Goal: Transaction & Acquisition: Purchase product/service

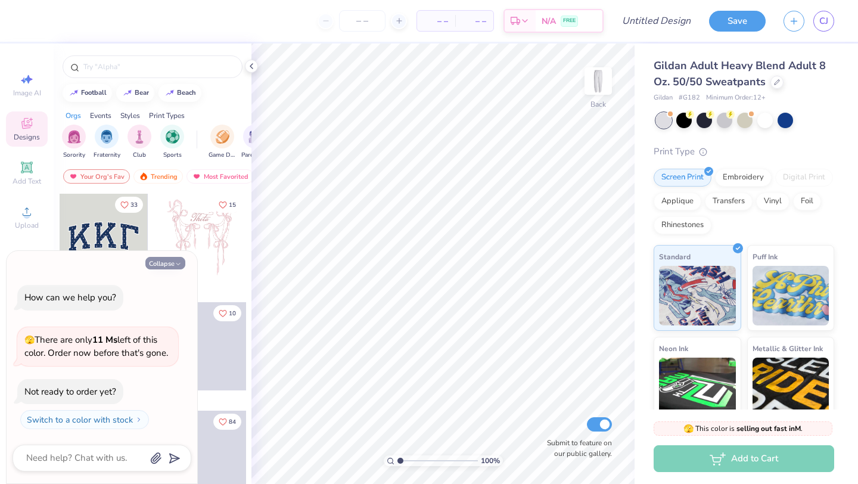
click at [169, 262] on button "Collapse" at bounding box center [165, 263] width 40 height 13
type textarea "x"
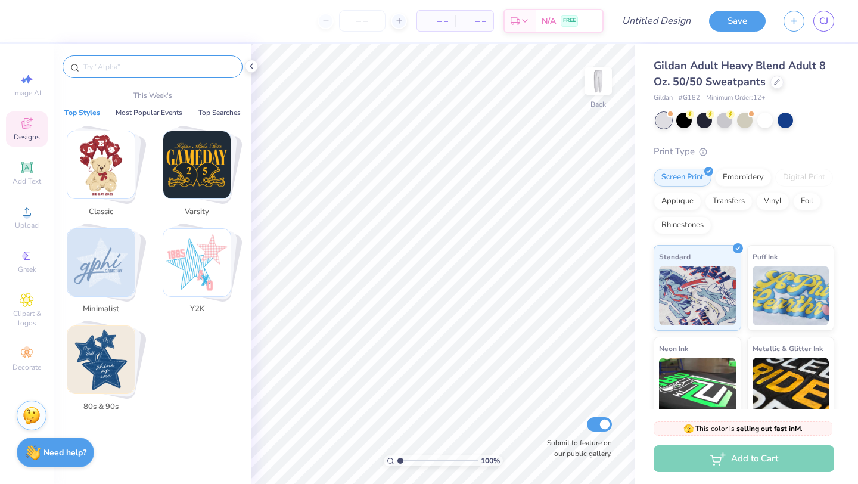
click at [129, 72] on input "text" at bounding box center [158, 67] width 153 height 12
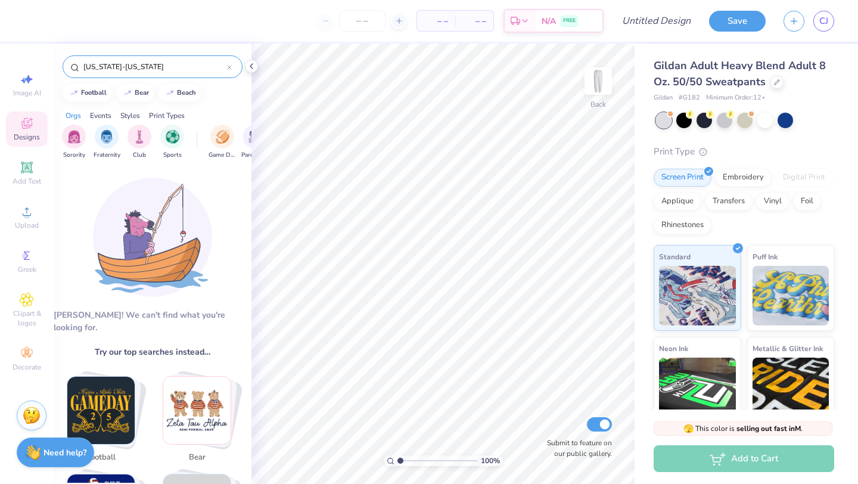
type input "[US_STATE]-[US_STATE]"
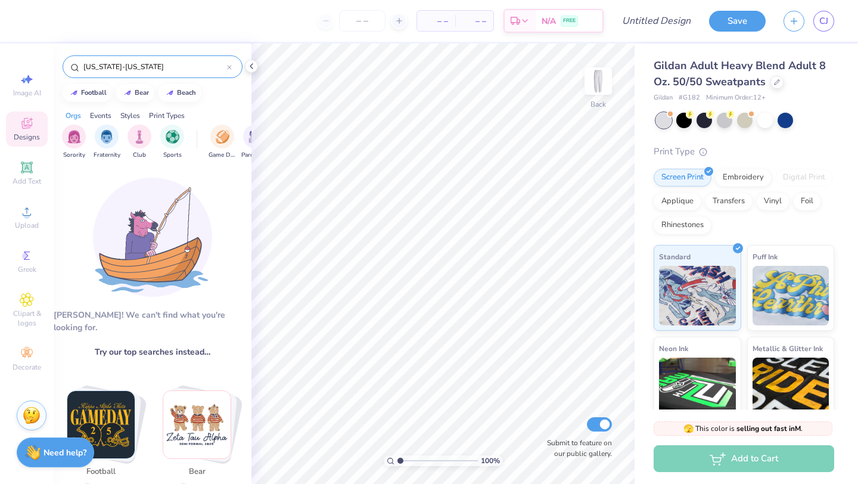
click at [159, 62] on input "[US_STATE]-[US_STATE]" at bounding box center [154, 67] width 145 height 12
click at [229, 67] on icon at bounding box center [230, 68] width 4 height 4
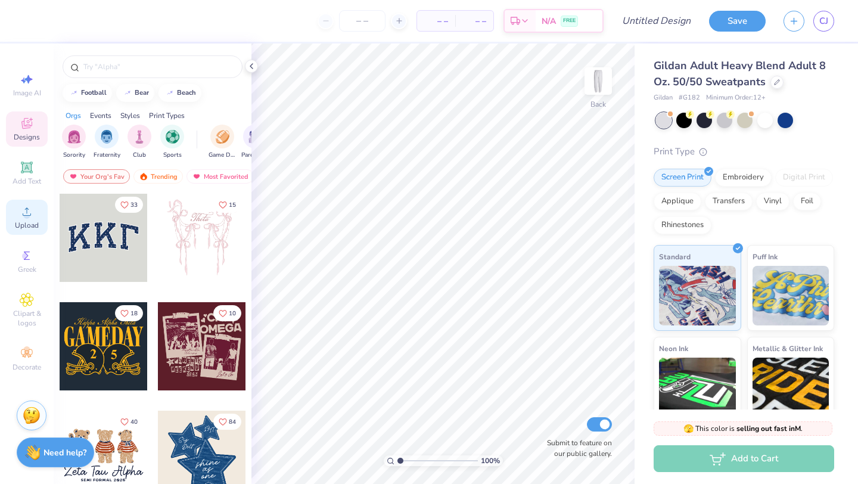
click at [26, 224] on span "Upload" at bounding box center [27, 226] width 24 height 10
click at [29, 226] on span "Upload" at bounding box center [27, 226] width 24 height 10
click at [29, 215] on circle at bounding box center [26, 215] width 7 height 7
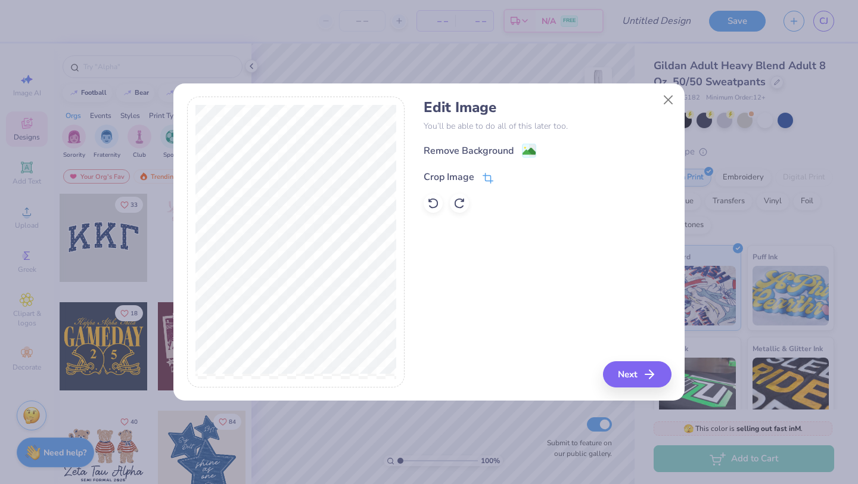
click at [489, 179] on icon at bounding box center [488, 178] width 11 height 11
click at [582, 264] on div "Edit Image You’ll be able to do all of this later too. Remove Background Crop I…" at bounding box center [547, 242] width 247 height 291
click at [508, 178] on icon at bounding box center [508, 175] width 7 height 7
click at [528, 152] on image at bounding box center [529, 152] width 13 height 13
click at [643, 166] on div "Remove Background Crop Image" at bounding box center [547, 178] width 247 height 70
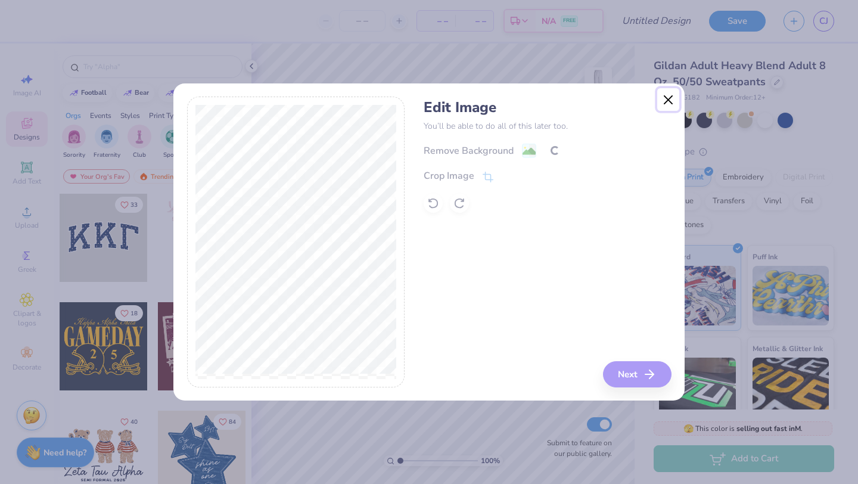
click at [670, 106] on button "Close" at bounding box center [668, 99] width 23 height 23
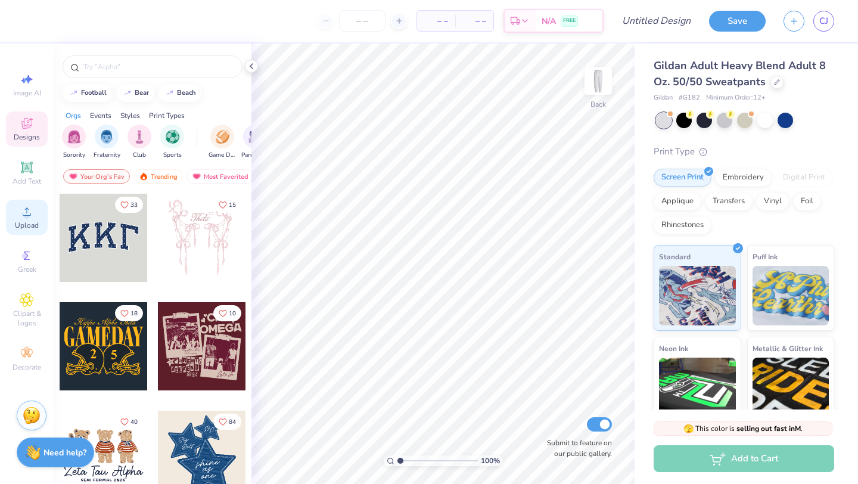
click at [18, 213] on div "Upload" at bounding box center [27, 217] width 42 height 35
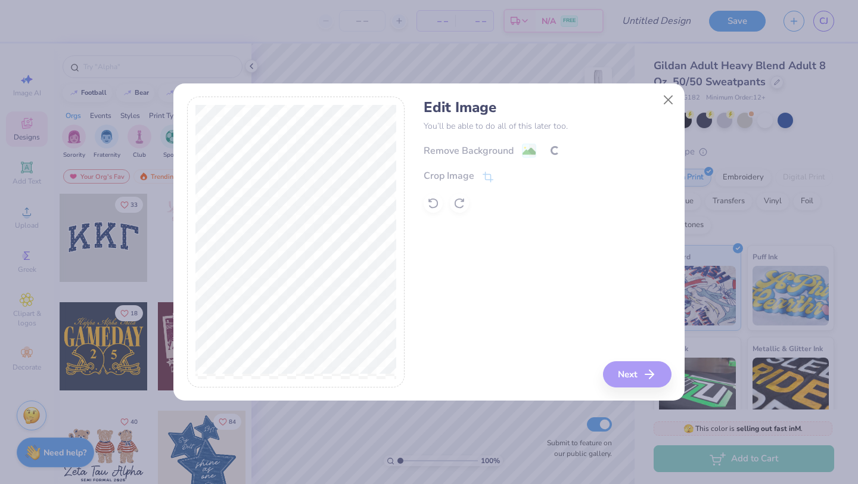
click at [546, 154] on div "Remove Background Crop Image" at bounding box center [547, 178] width 247 height 70
click at [649, 381] on div "Edit Image You’ll be able to do all of this later too. Remove Background Crop I…" at bounding box center [547, 242] width 247 height 291
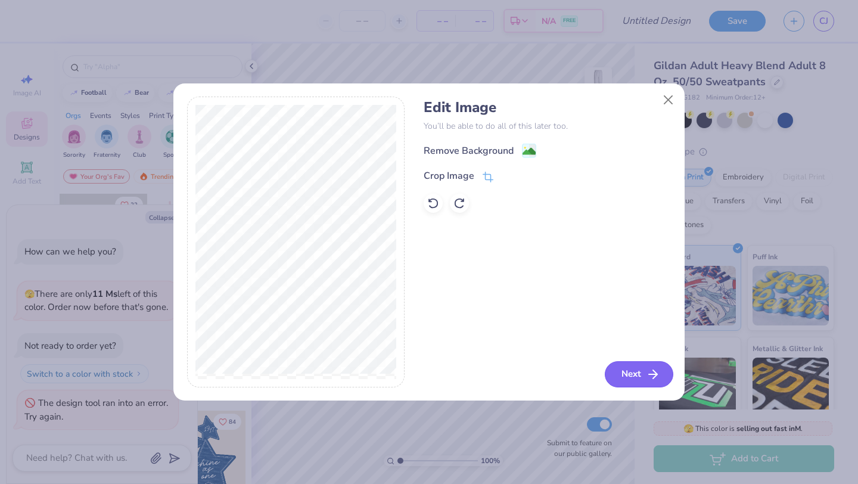
click at [631, 385] on button "Next" at bounding box center [639, 374] width 69 height 26
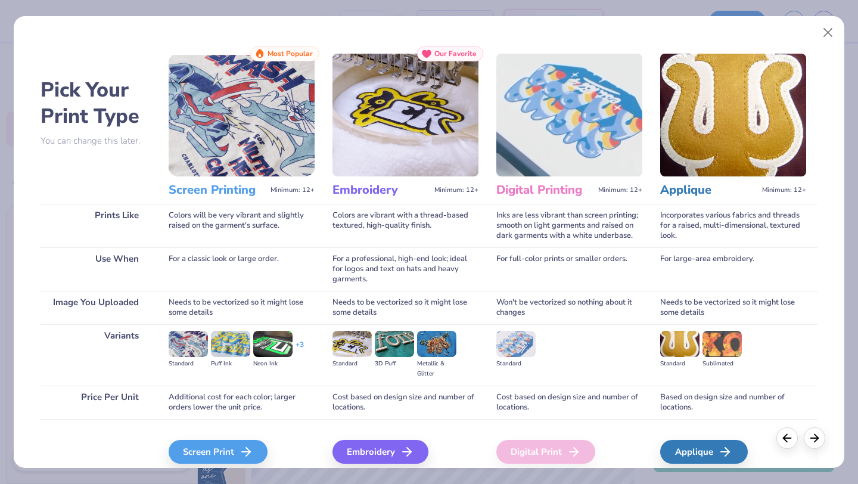
scroll to position [51, 0]
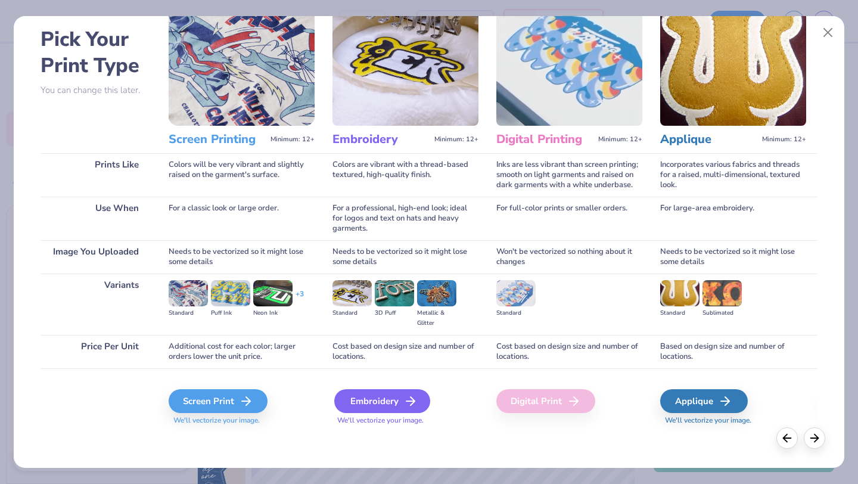
click at [376, 399] on div "Embroidery" at bounding box center [382, 401] width 96 height 24
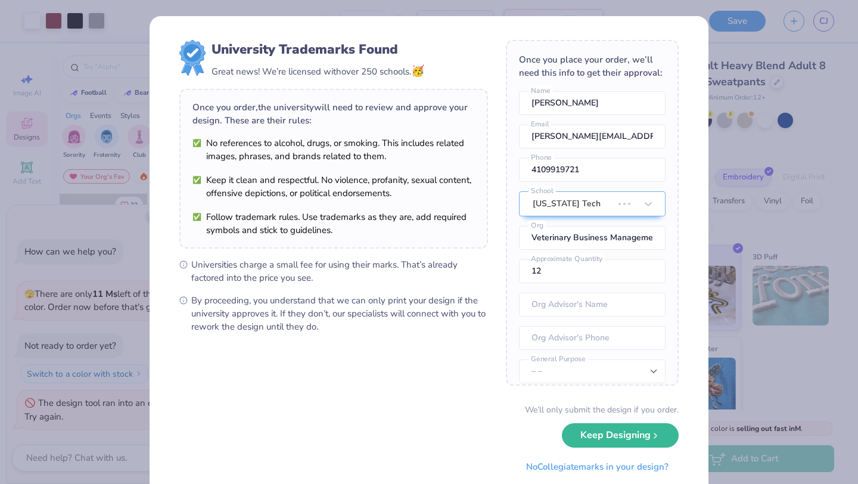
click at [482, 178] on body "Art colors – – Per Item – – Total Est. Delivery N/A FREE Design Title Save CJ I…" at bounding box center [429, 242] width 858 height 484
type textarea "x"
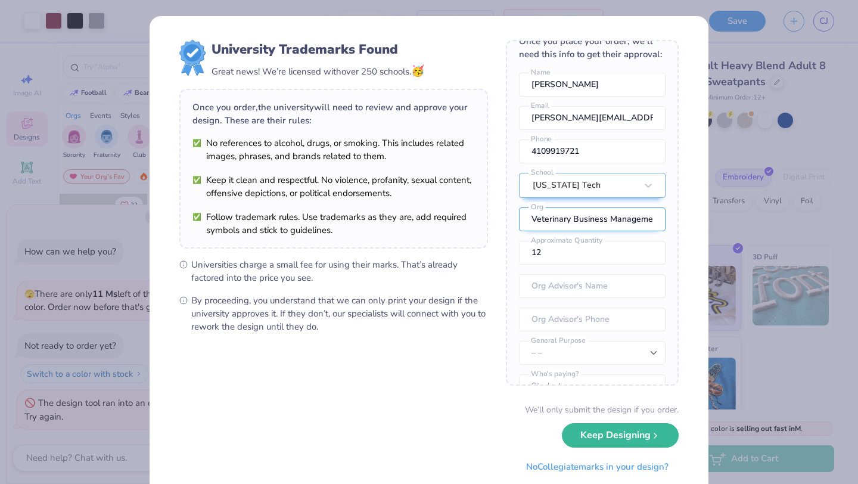
scroll to position [36, 0]
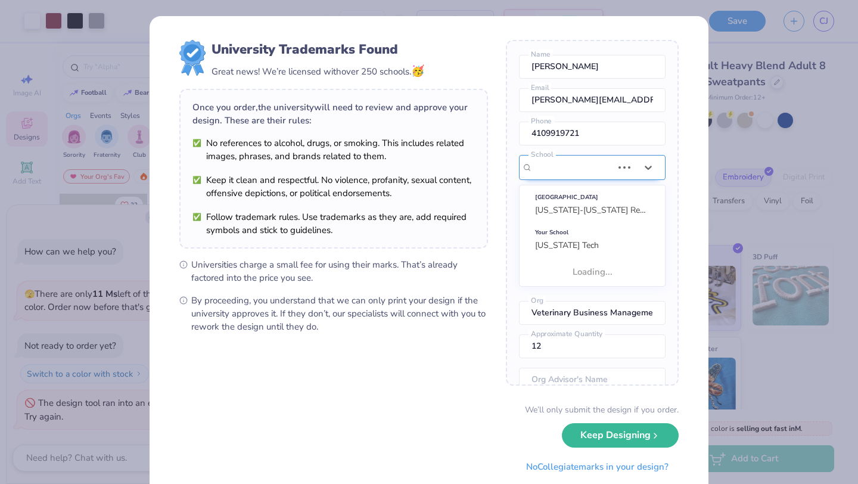
click at [601, 165] on div "[US_STATE] Tech" at bounding box center [573, 168] width 82 height 24
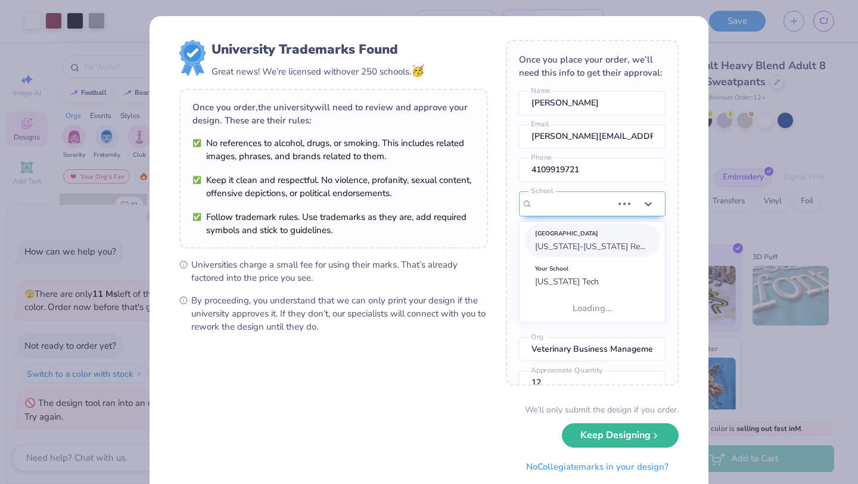
click at [595, 238] on div "[GEOGRAPHIC_DATA]" at bounding box center [592, 233] width 114 height 13
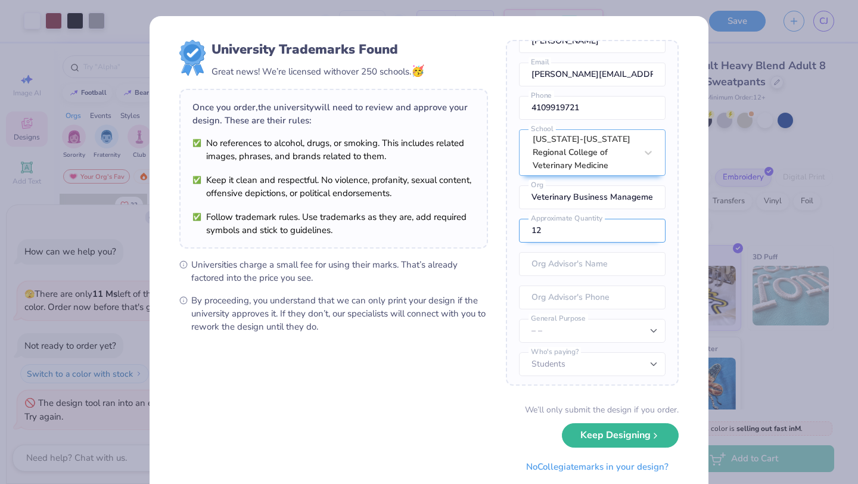
scroll to position [66, 0]
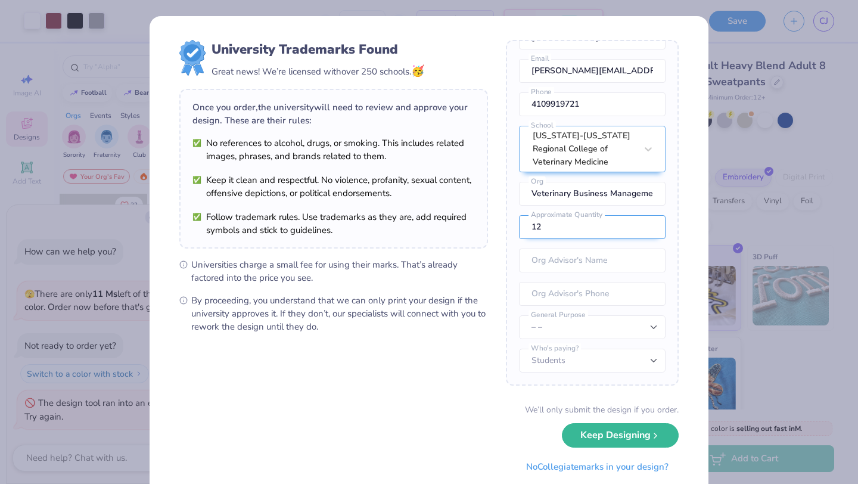
click at [614, 229] on input "12" at bounding box center [592, 227] width 147 height 24
type input "1"
type input "40"
click at [626, 259] on input "text" at bounding box center [592, 261] width 147 height 24
click at [607, 299] on input "tel" at bounding box center [592, 294] width 147 height 24
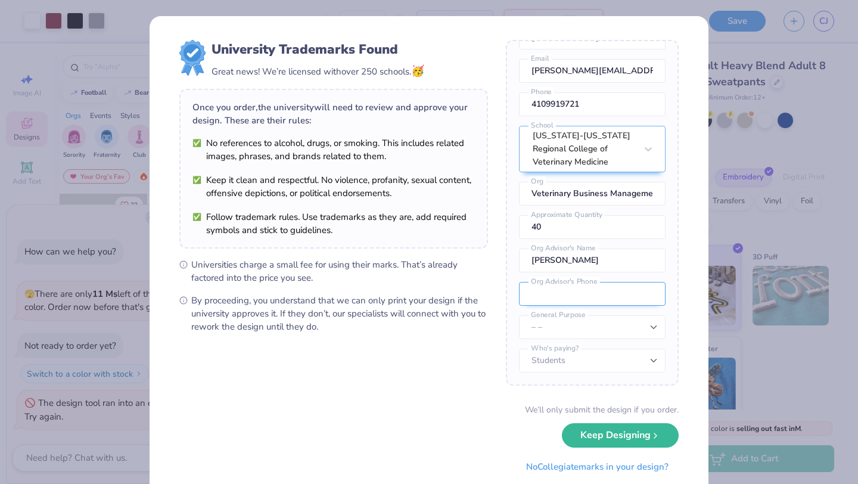
scroll to position [35, 0]
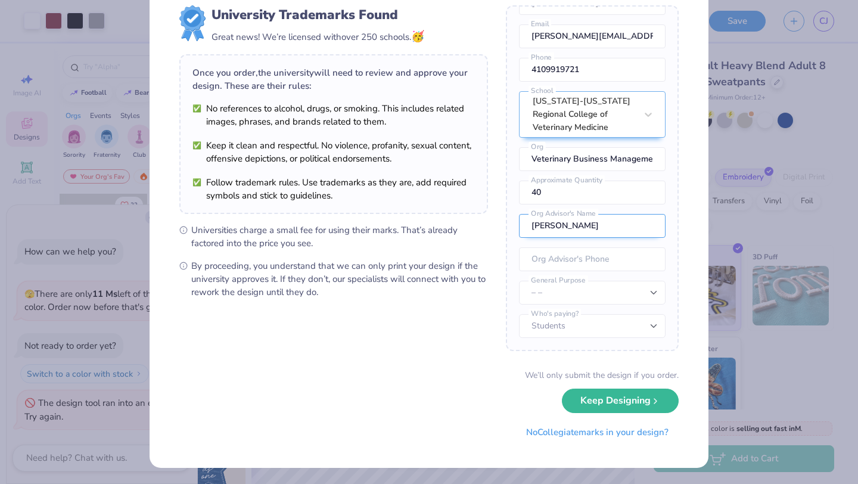
click at [585, 224] on input "[PERSON_NAME]" at bounding box center [592, 226] width 147 height 24
type input "[PERSON_NAME]"
click at [594, 296] on select "– – Member apparel for registered Student Organization / Department / School Fu…" at bounding box center [592, 293] width 147 height 24
select select "Member apparel for registered Student Organization / Department / School"
click at [585, 325] on select "Students University" at bounding box center [592, 326] width 147 height 24
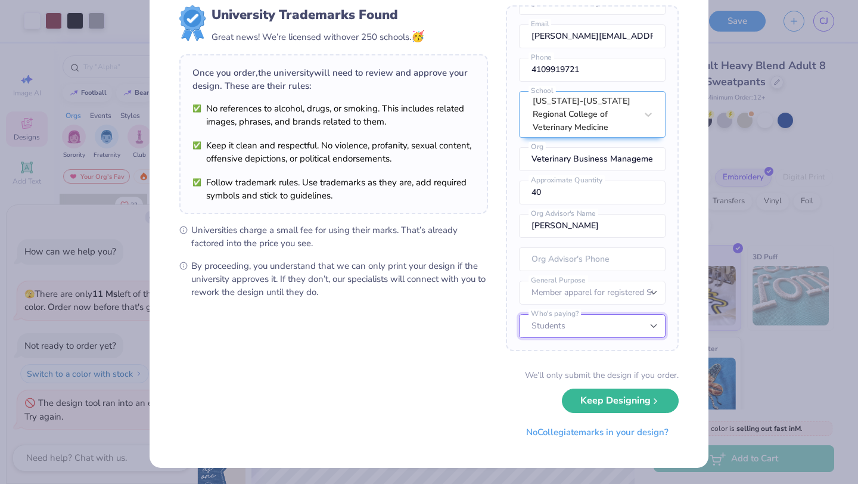
scroll to position [0, 0]
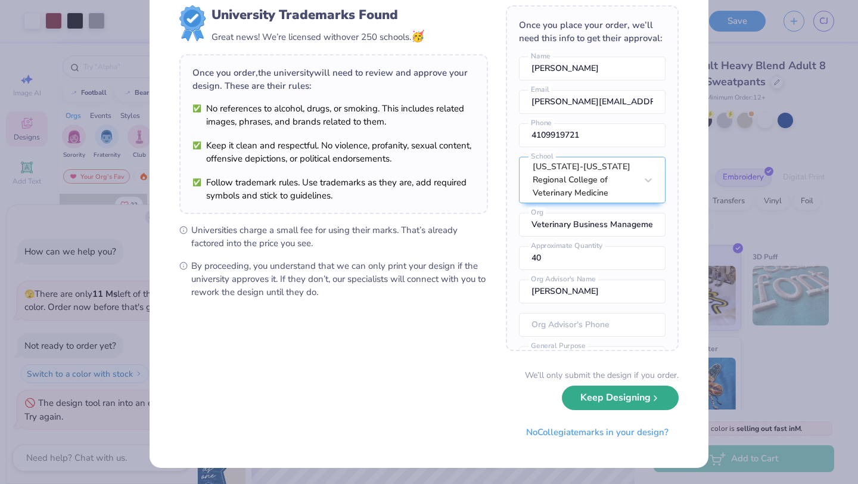
click at [630, 399] on button "Keep Designing" at bounding box center [620, 398] width 117 height 24
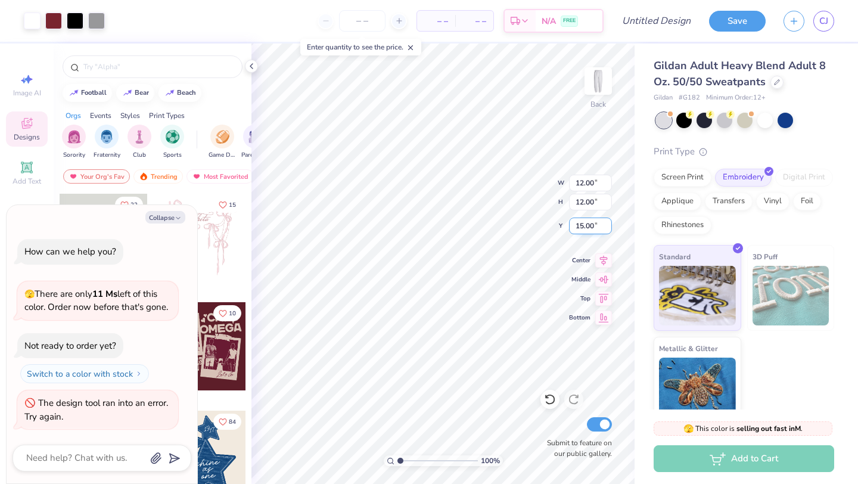
type textarea "x"
type input "5.08"
type input "21.92"
type textarea "x"
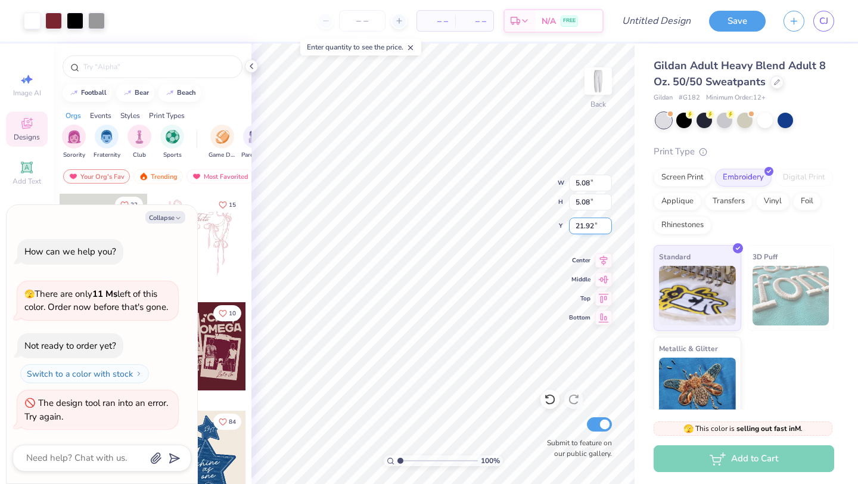
type input "2.85"
type textarea "x"
type input "4.09"
type textarea "x"
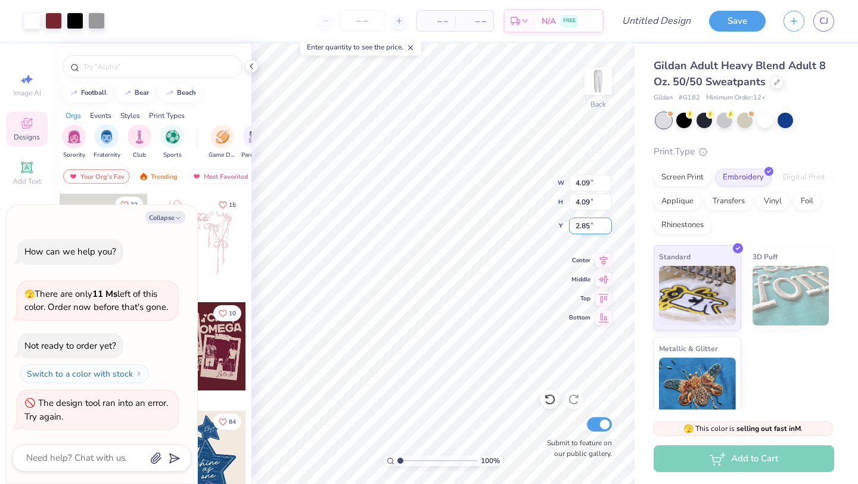
type input "3.08"
type textarea "x"
type input "3.00"
type textarea "x"
type input "4.16"
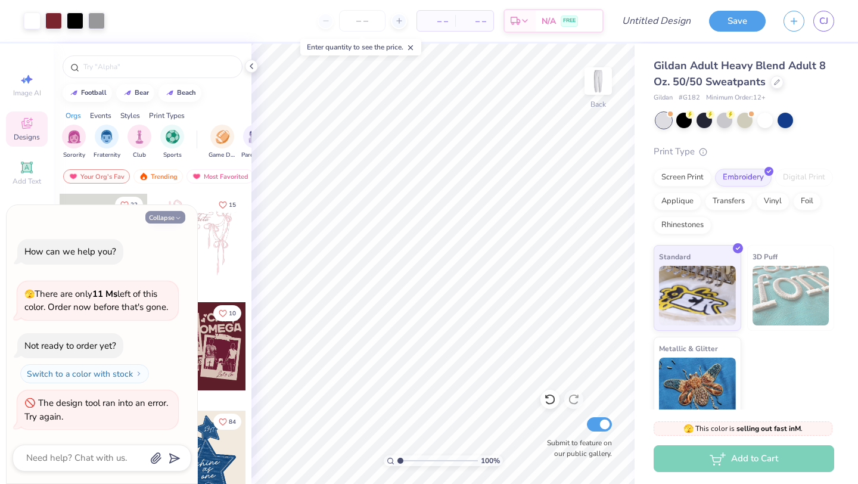
click at [178, 218] on polyline "button" at bounding box center [178, 219] width 4 height 2
type textarea "x"
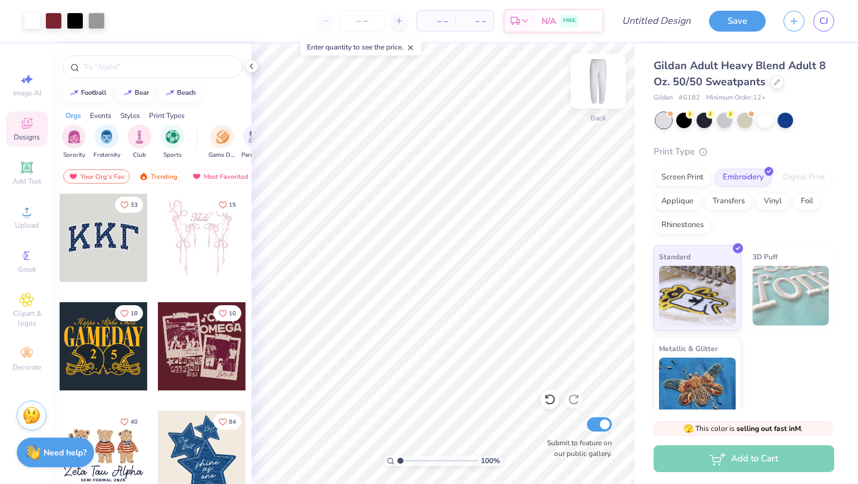
click at [604, 85] on img at bounding box center [599, 81] width 48 height 48
click at [31, 212] on icon at bounding box center [27, 211] width 14 height 14
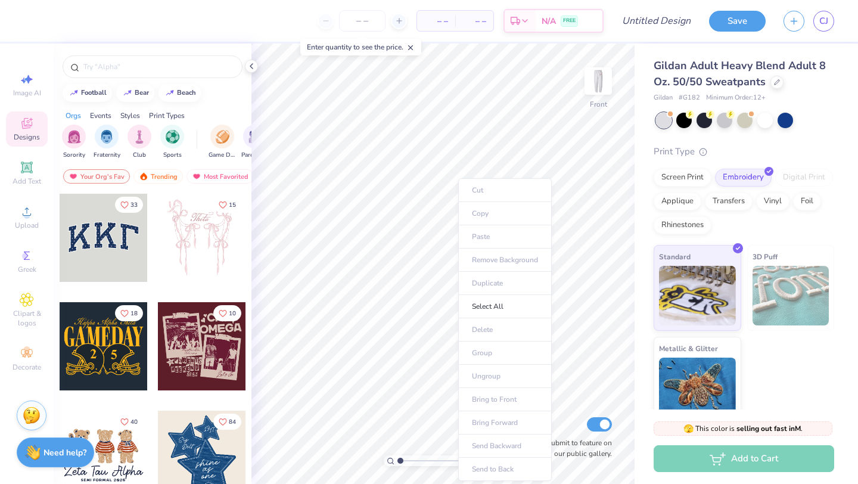
click at [489, 237] on ul "Cut Copy Paste Remove Background Duplicate Select All Delete Group Ungroup Brin…" at bounding box center [505, 329] width 94 height 303
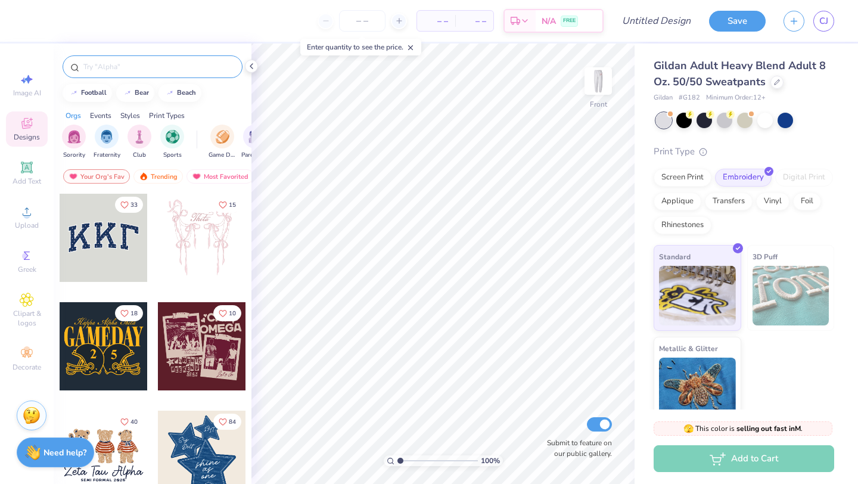
click at [152, 71] on input "text" at bounding box center [158, 67] width 153 height 12
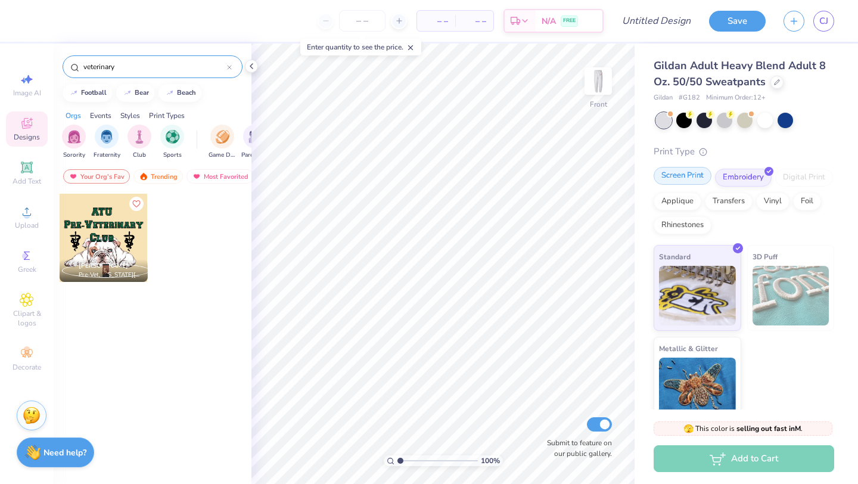
type input "veterinary"
click at [699, 179] on div "Screen Print" at bounding box center [683, 176] width 58 height 18
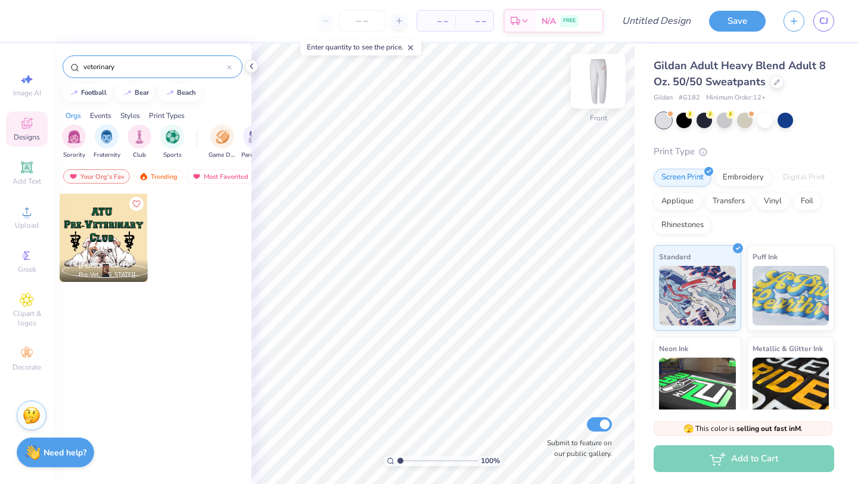
click at [597, 85] on img at bounding box center [599, 81] width 48 height 48
click at [255, 66] on icon at bounding box center [252, 66] width 10 height 10
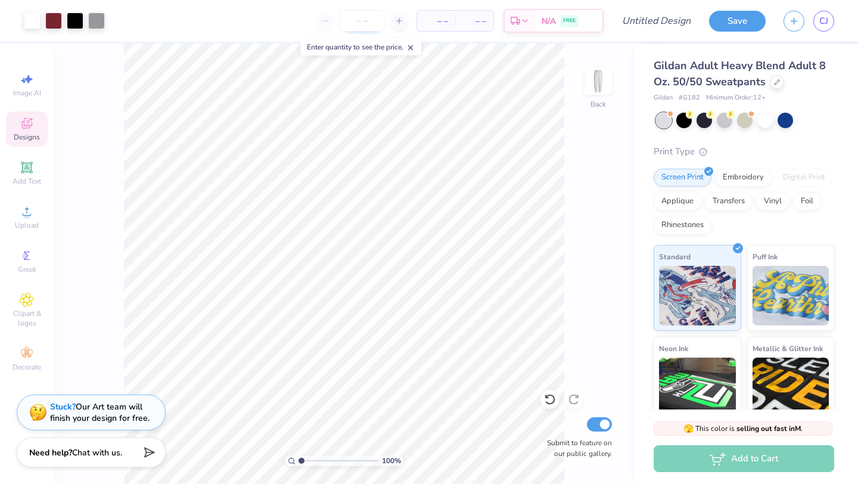
click at [367, 22] on input "number" at bounding box center [362, 20] width 46 height 21
click at [437, 20] on span "– –" at bounding box center [436, 21] width 24 height 13
click at [484, 23] on span "– –" at bounding box center [475, 21] width 24 height 13
click at [369, 25] on input "number" at bounding box center [362, 20] width 46 height 21
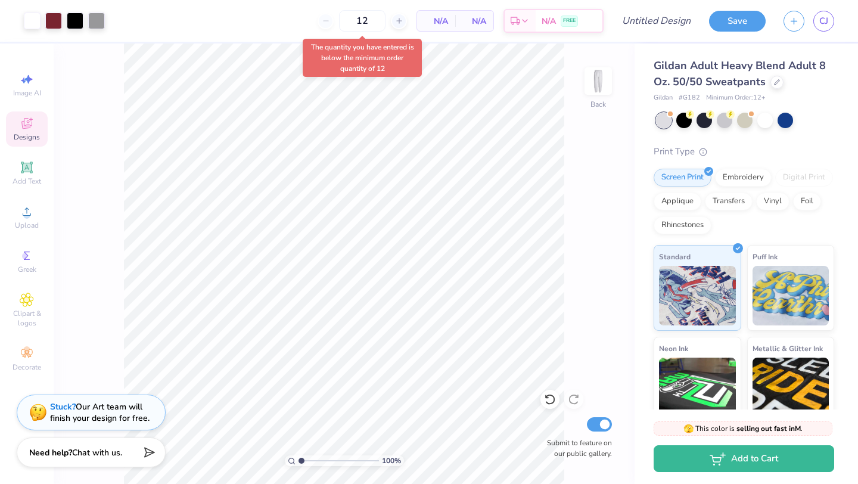
click at [440, 20] on span "N/A" at bounding box center [436, 21] width 24 height 13
click at [346, 19] on input "12" at bounding box center [322, 20] width 46 height 21
click at [455, 20] on span "$589.68" at bounding box center [439, 21] width 30 height 13
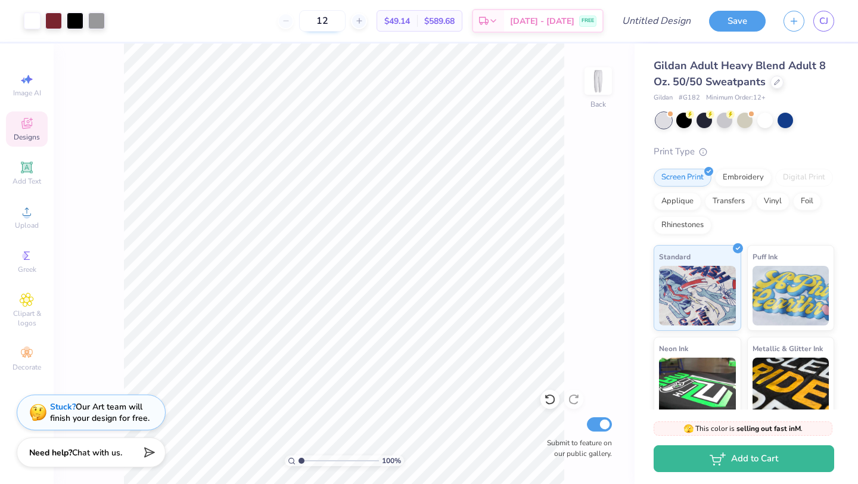
click at [346, 23] on input "12" at bounding box center [322, 20] width 46 height 21
type input "1"
type input "50"
type input "4.88"
type input "3.91"
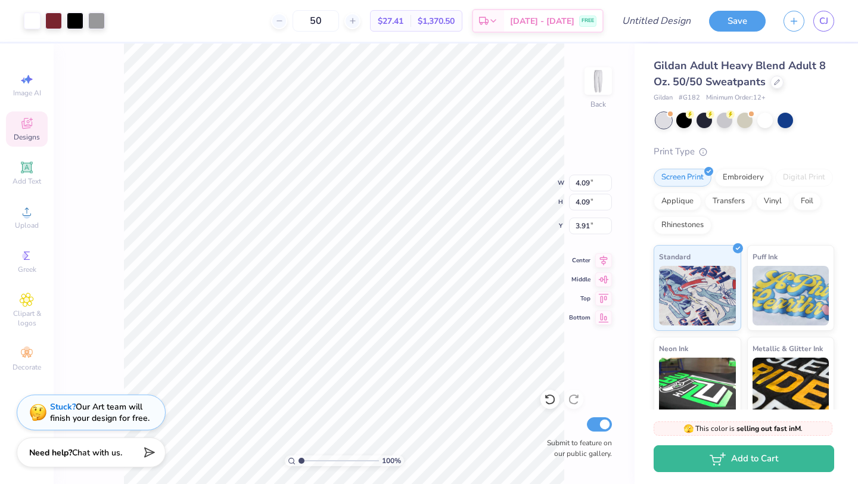
type input "3.96"
type input "3.87"
type input "3.53"
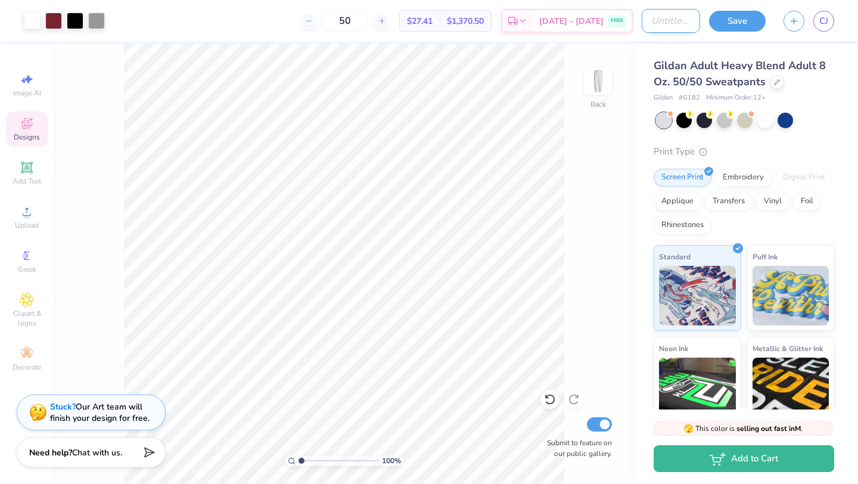
click at [675, 28] on input "Design Title" at bounding box center [671, 21] width 58 height 24
type input "VMCVM VBMA Sweats"
click at [737, 17] on button "Save" at bounding box center [737, 19] width 57 height 21
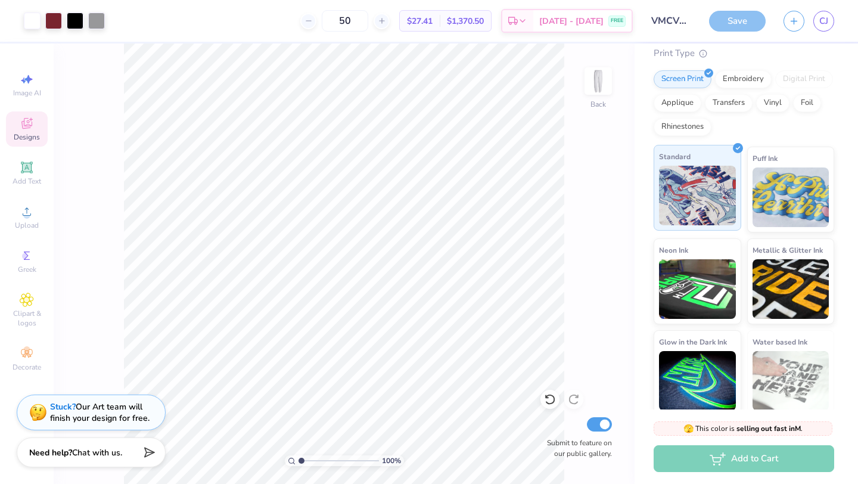
scroll to position [0, 0]
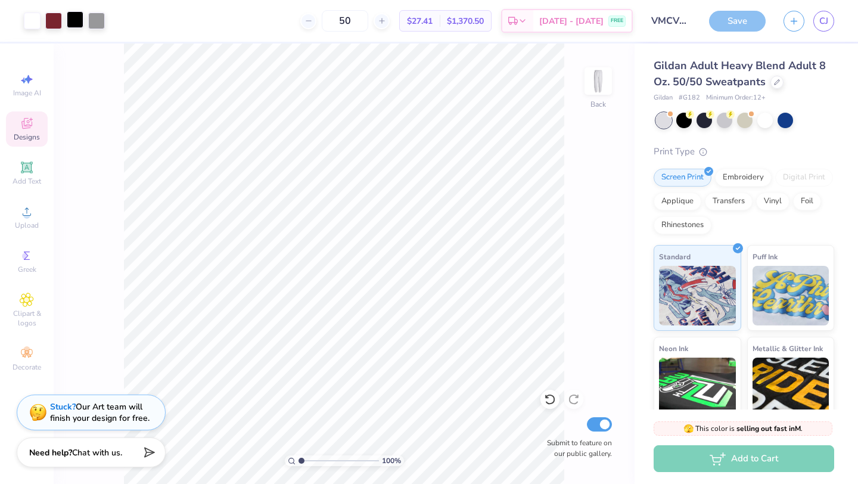
click at [75, 23] on div at bounding box center [75, 19] width 17 height 17
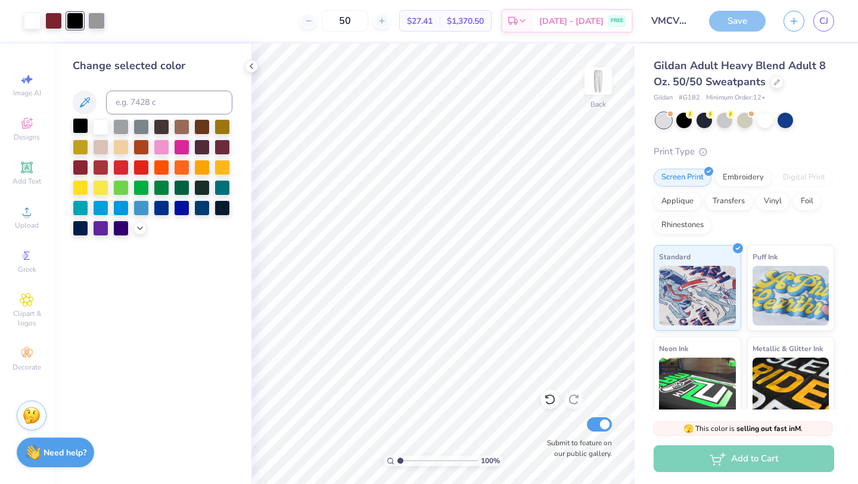
click at [80, 127] on div at bounding box center [80, 125] width 15 height 15
click at [79, 129] on div at bounding box center [80, 125] width 15 height 15
click at [250, 66] on polyline at bounding box center [251, 66] width 2 height 5
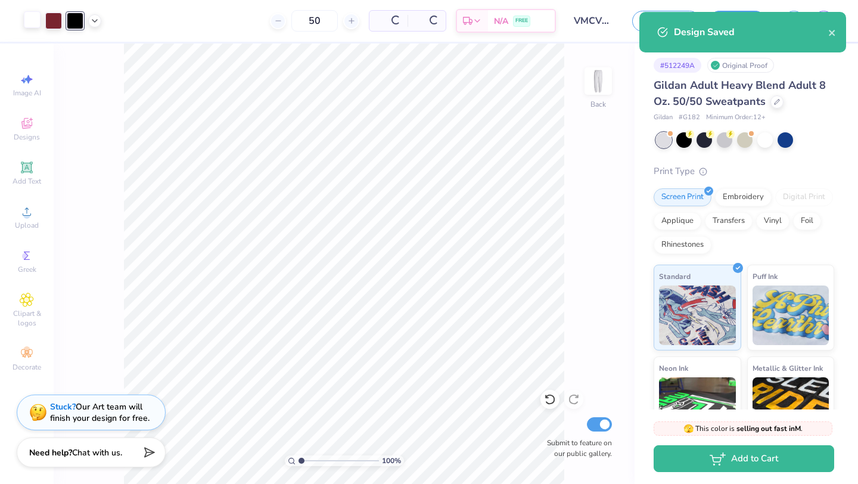
click at [31, 21] on div at bounding box center [32, 19] width 17 height 17
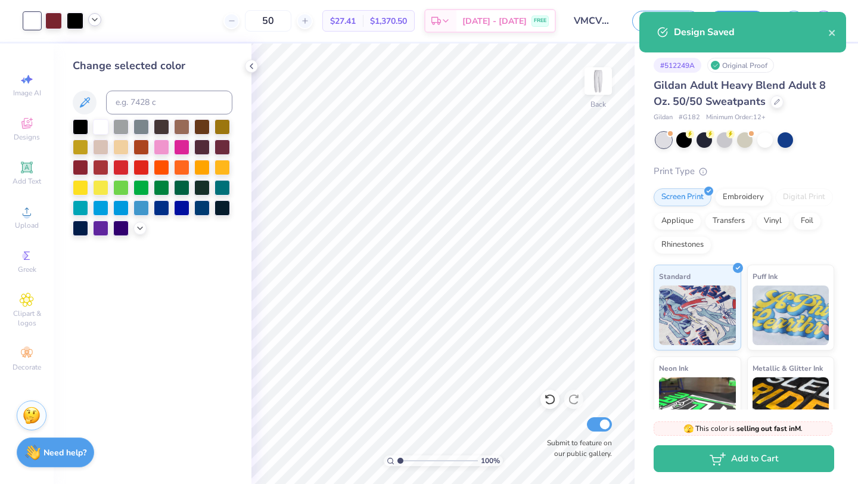
click at [91, 21] on icon at bounding box center [95, 20] width 10 height 10
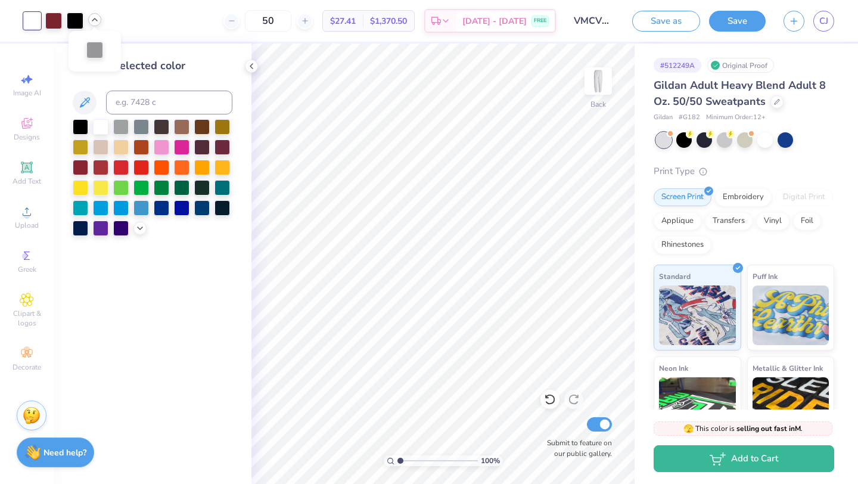
click at [92, 47] on div at bounding box center [94, 50] width 17 height 17
click at [94, 52] on div at bounding box center [94, 51] width 17 height 17
click at [183, 29] on div "50 $33.23 Per Item $1,661.50 Total Est. Delivery [DATE] - [DATE] FREE" at bounding box center [333, 21] width 446 height 42
click at [356, 17] on span "$33.23" at bounding box center [343, 21] width 26 height 13
click at [117, 126] on div at bounding box center [120, 125] width 15 height 15
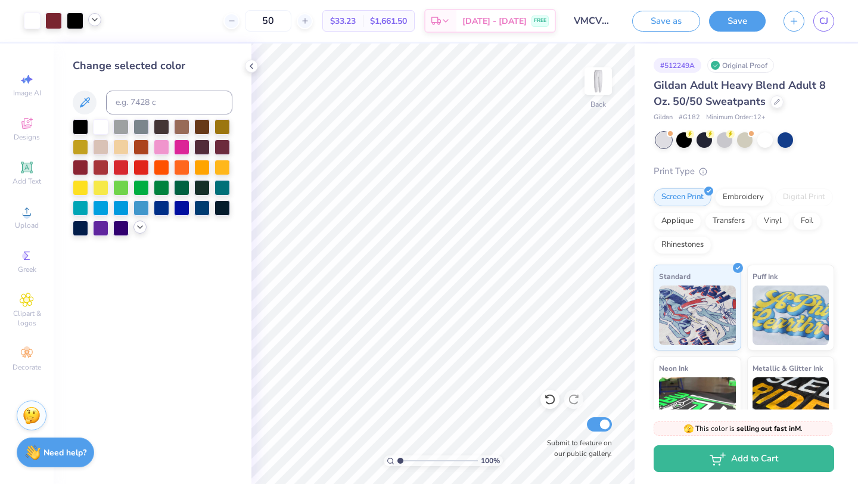
click at [142, 225] on icon at bounding box center [140, 227] width 10 height 10
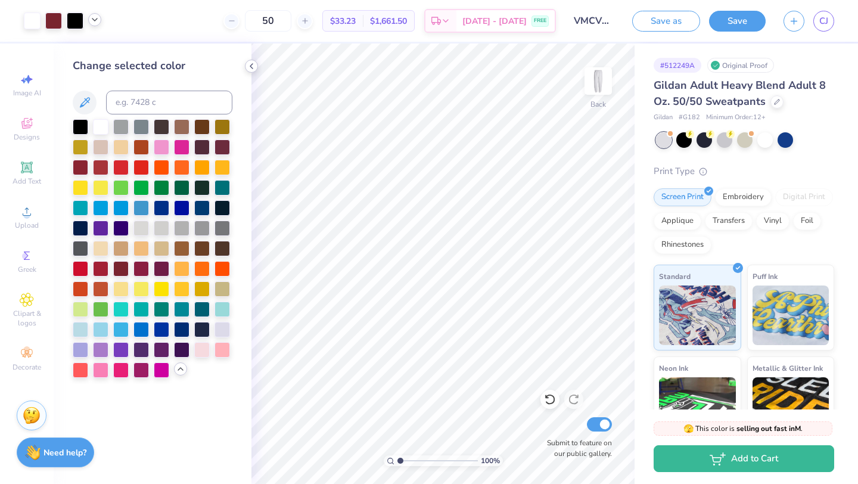
click at [250, 65] on icon at bounding box center [252, 66] width 10 height 10
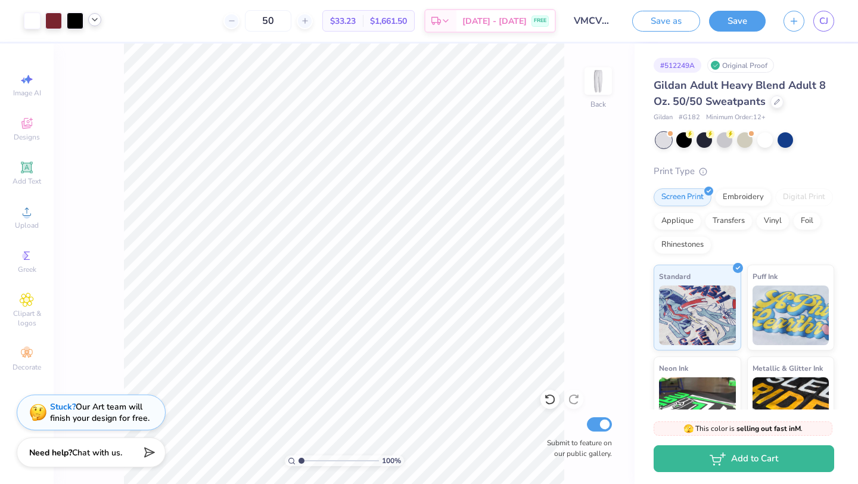
click at [665, 139] on div at bounding box center [663, 139] width 15 height 15
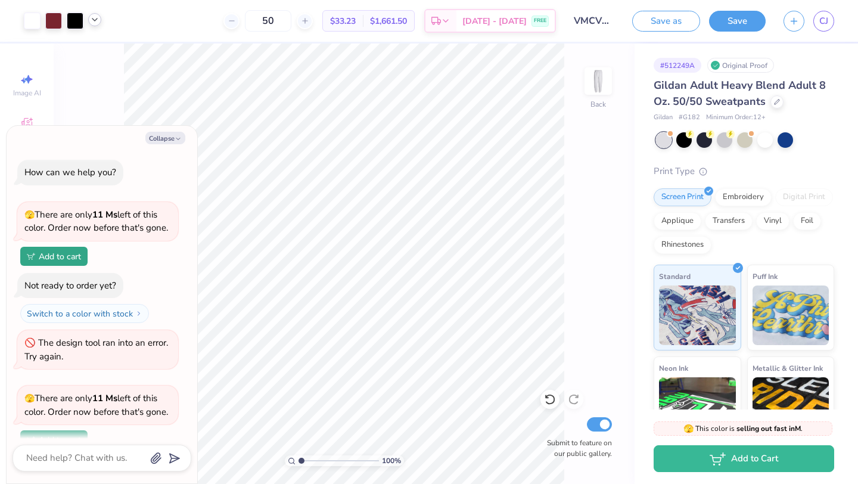
scroll to position [77, 0]
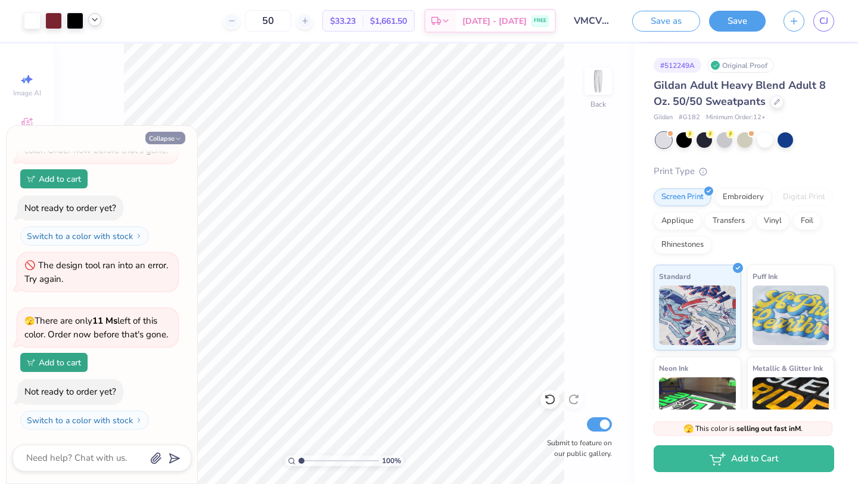
click at [170, 138] on button "Collapse" at bounding box center [165, 138] width 40 height 13
type textarea "x"
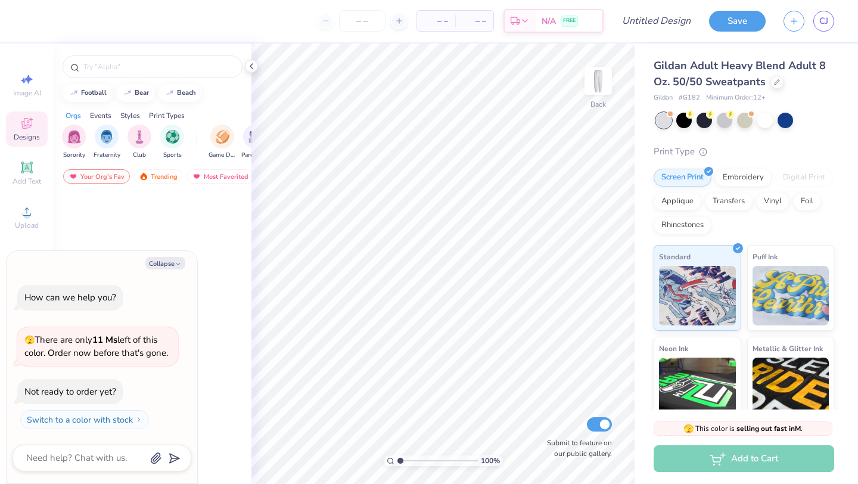
type textarea "x"
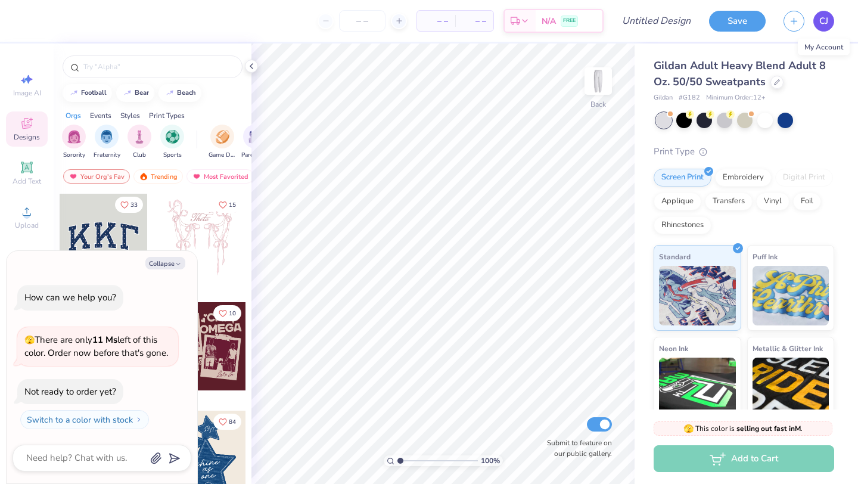
click at [818, 26] on link "CJ" at bounding box center [824, 21] width 21 height 21
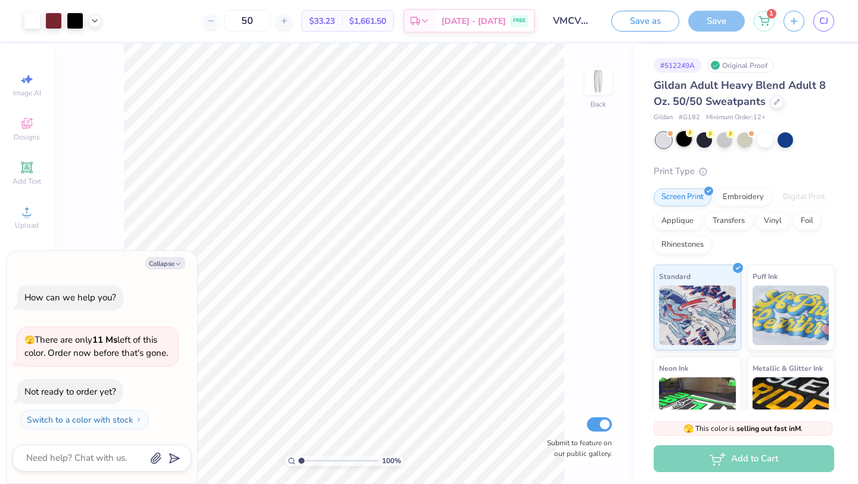
click at [683, 142] on div at bounding box center [683, 138] width 15 height 15
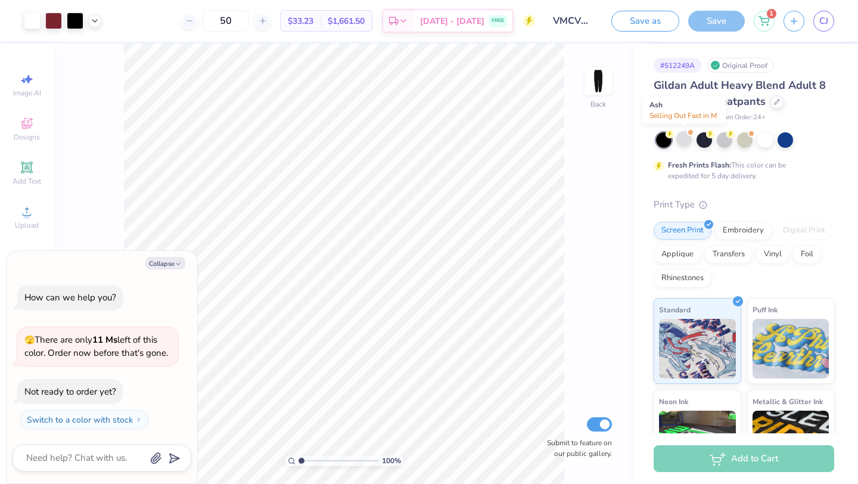
type textarea "x"
click at [74, 457] on textarea at bounding box center [85, 458] width 121 height 16
type textarea "H"
type textarea "x"
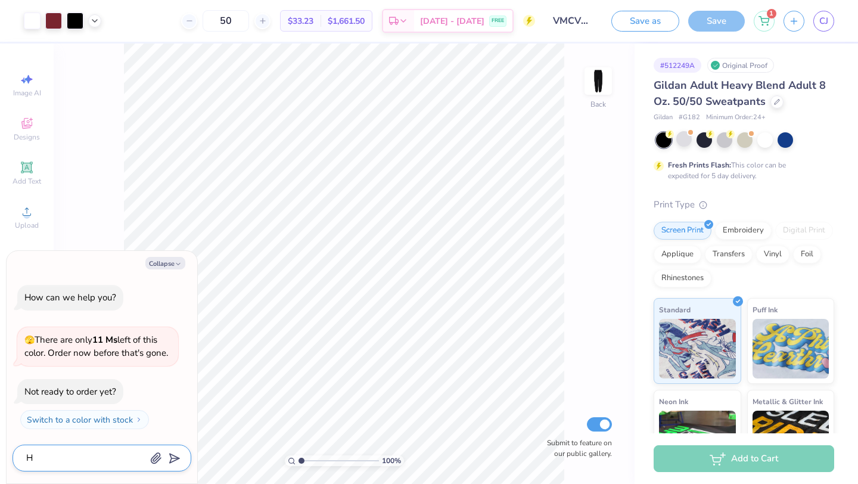
type textarea "x"
type textarea "W"
type textarea "x"
type textarea "Wh"
type textarea "x"
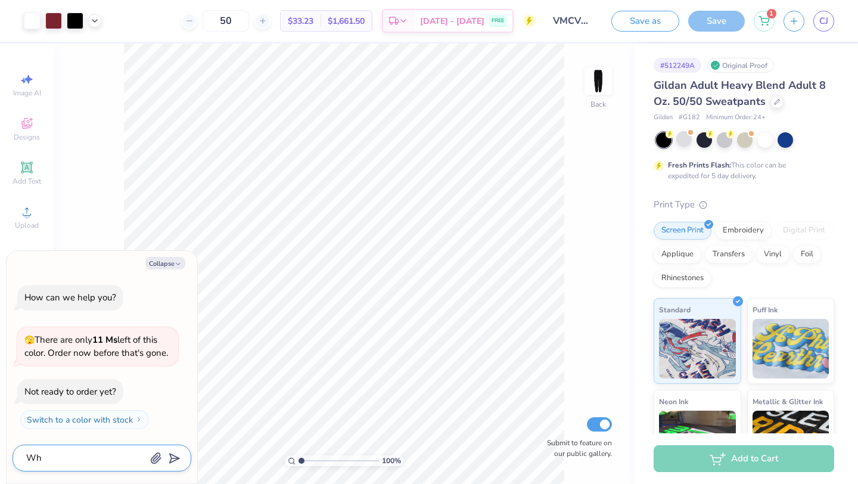
type textarea "Whe"
type textarea "x"
type textarea "When"
type textarea "x"
type textarea "When"
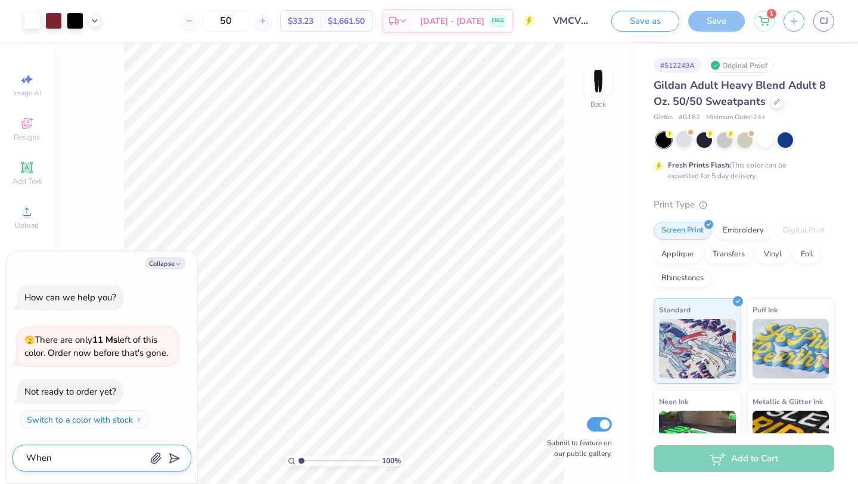
type textarea "x"
type textarea "When d"
type textarea "x"
type textarea "When do"
type textarea "x"
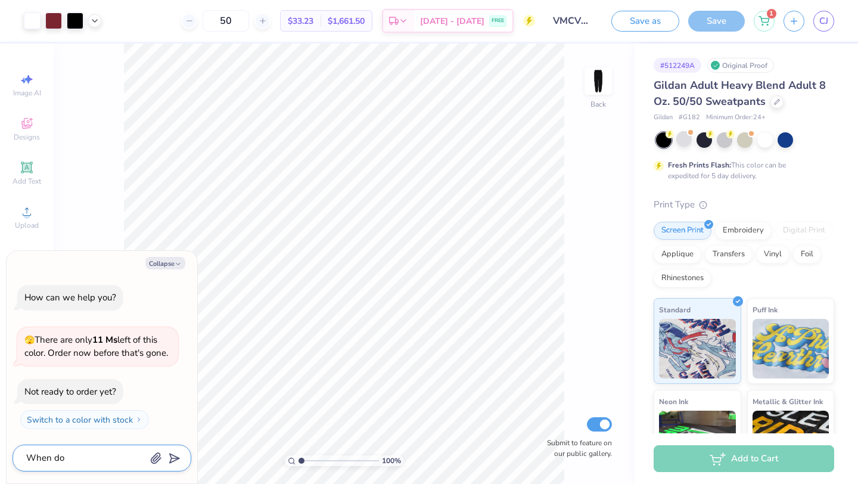
type textarea "When do"
type textarea "x"
type textarea "When do I"
type textarea "x"
type textarea "When do I"
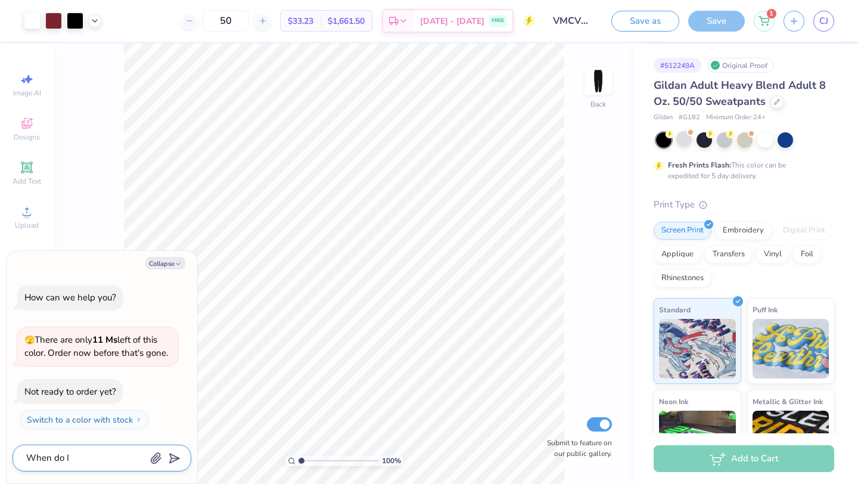
type textarea "x"
type textarea "When do I s"
type textarea "x"
type textarea "When do I sp"
type textarea "x"
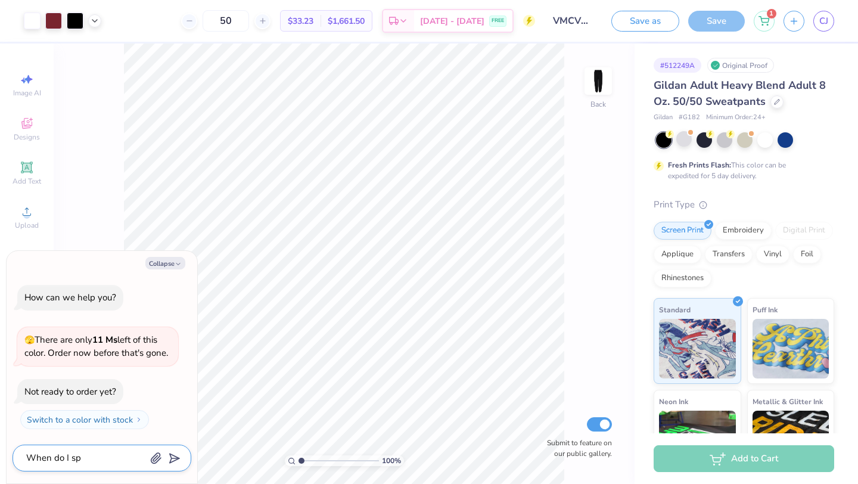
type textarea "When do I spe"
type textarea "x"
type textarea "When do I spec"
type textarea "x"
type textarea "When do I speci"
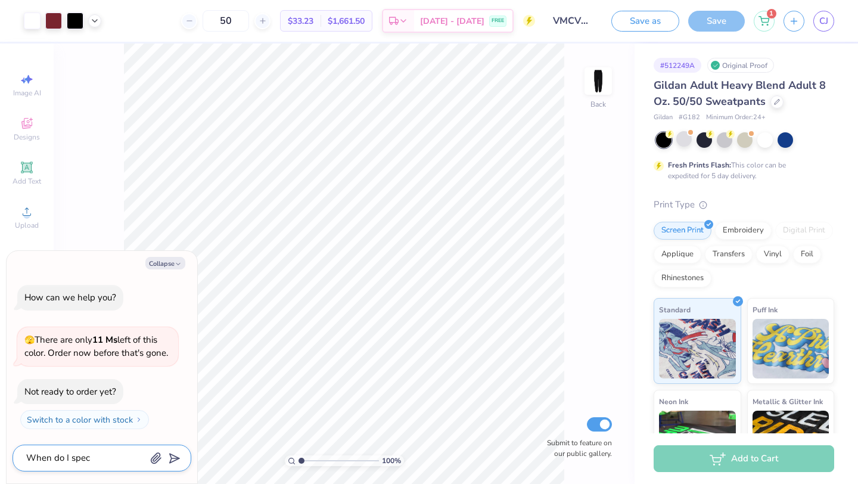
type textarea "x"
type textarea "When do I spec"
type textarea "x"
type textarea "When do I speci"
type textarea "x"
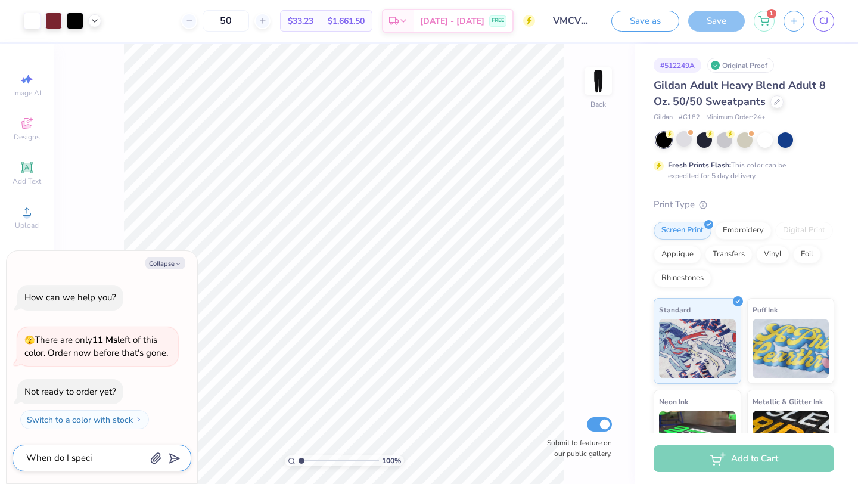
type textarea "When do I specif"
type textarea "x"
type textarea "When do I specify"
type textarea "x"
type textarea "When do I specify"
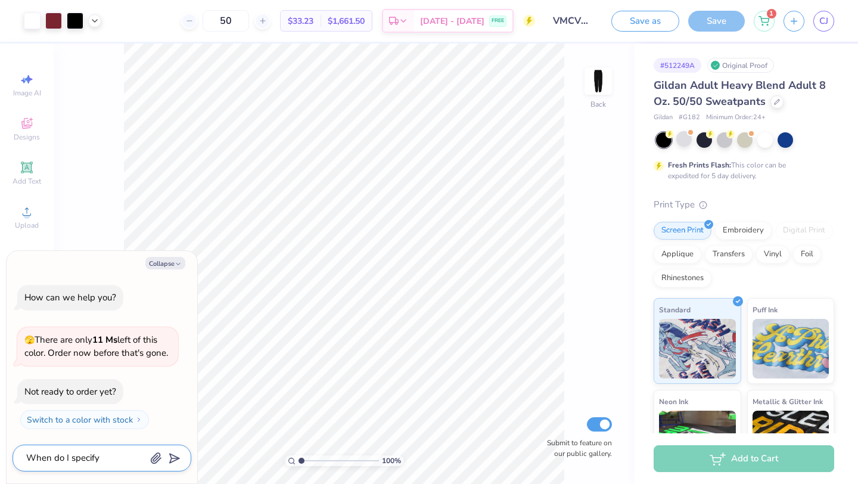
type textarea "x"
type textarea "When do I specify h"
type textarea "x"
type textarea "When do I specify ho"
type textarea "x"
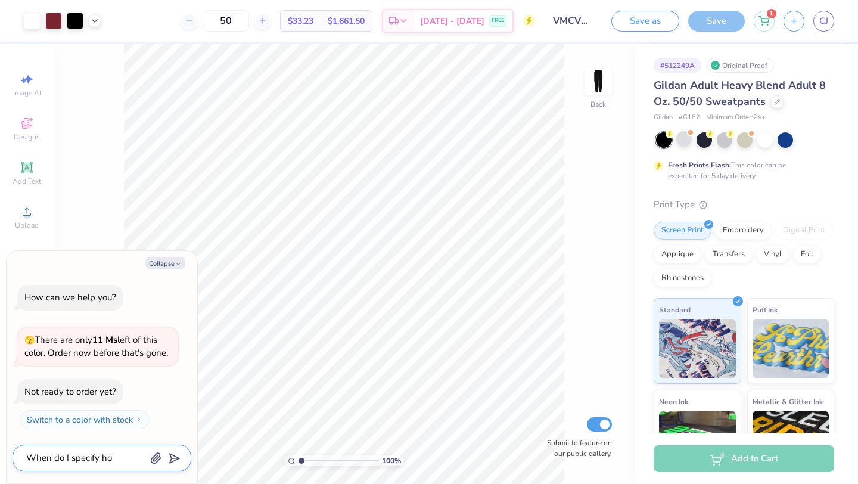
type textarea "When do I specify how"
type textarea "x"
type textarea "When do I specify how"
type textarea "x"
type textarea "When do I specify how m"
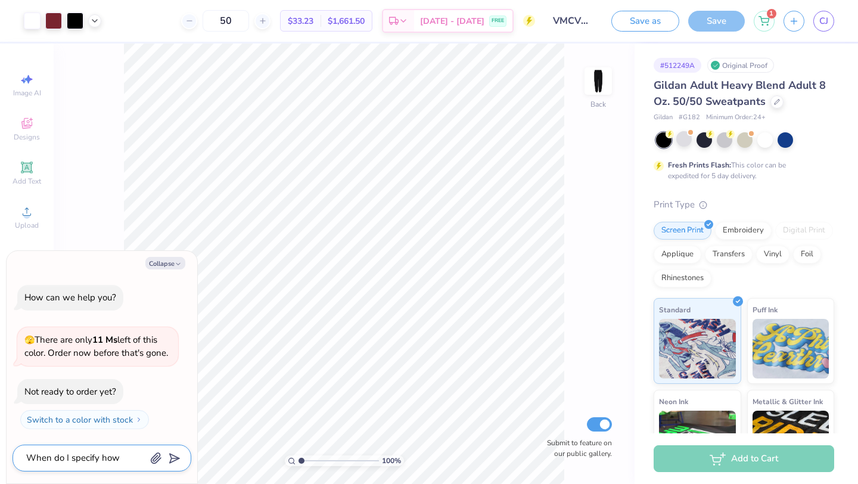
type textarea "x"
type textarea "When do I specify how ma"
type textarea "x"
type textarea "When do I specify how man"
type textarea "x"
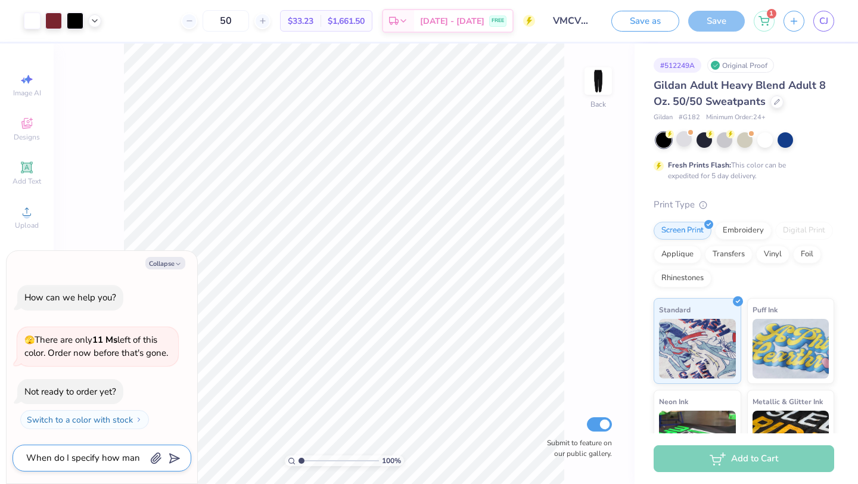
type textarea "When do I specify how many"
type textarea "x"
type textarea "When do I specify how many"
type textarea "x"
type textarea "When do I specify how many o"
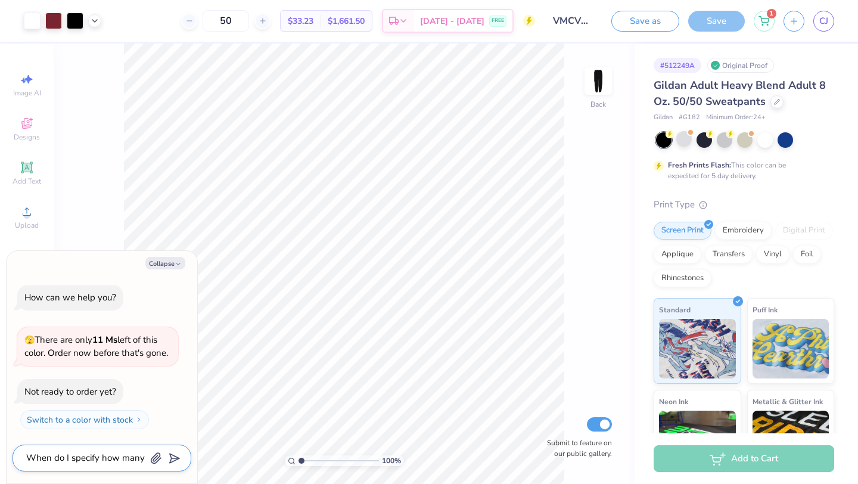
type textarea "x"
type textarea "When do I specify how many of"
type textarea "x"
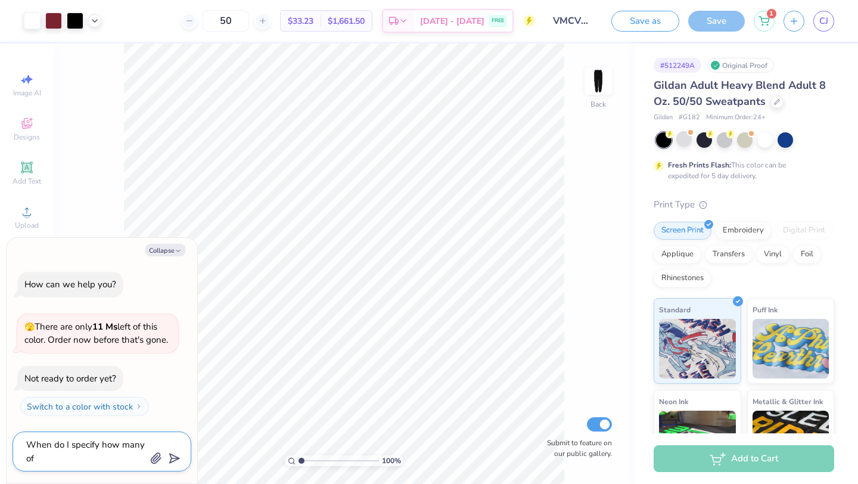
type textarea "When do I specify how many of"
type textarea "x"
type textarea "When do I specify how many of e"
type textarea "x"
type textarea "When do I specify how many of ea"
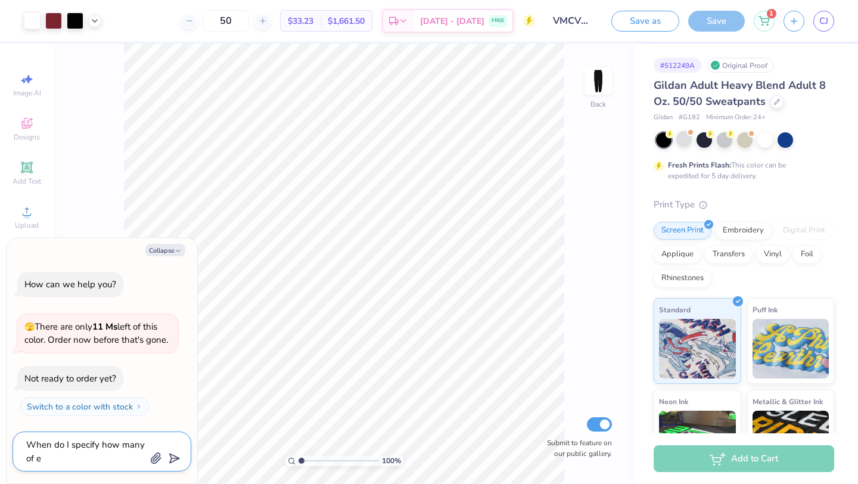
type textarea "x"
type textarea "When do I specify how many of eac"
type textarea "x"
type textarea "When do I specify how many of each"
type textarea "x"
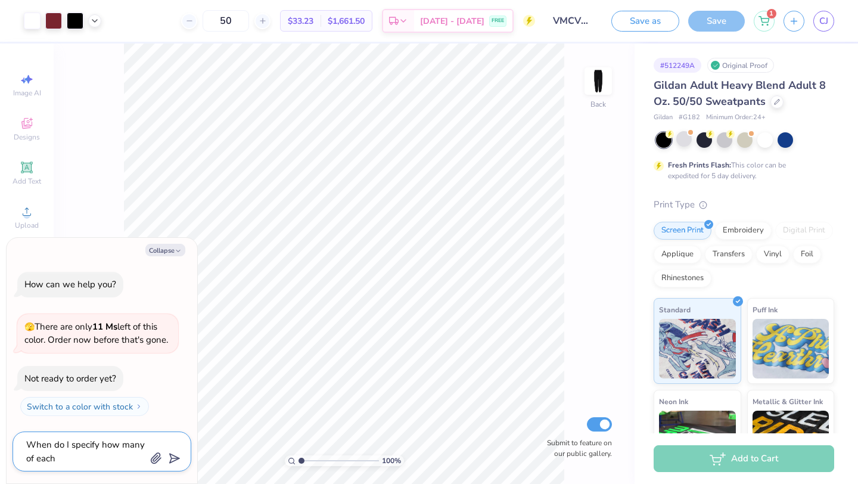
type textarea "When do I specify how many of each"
type textarea "x"
type textarea "When do I specify how many of each s"
type textarea "x"
type textarea "When do I specify how many of each si"
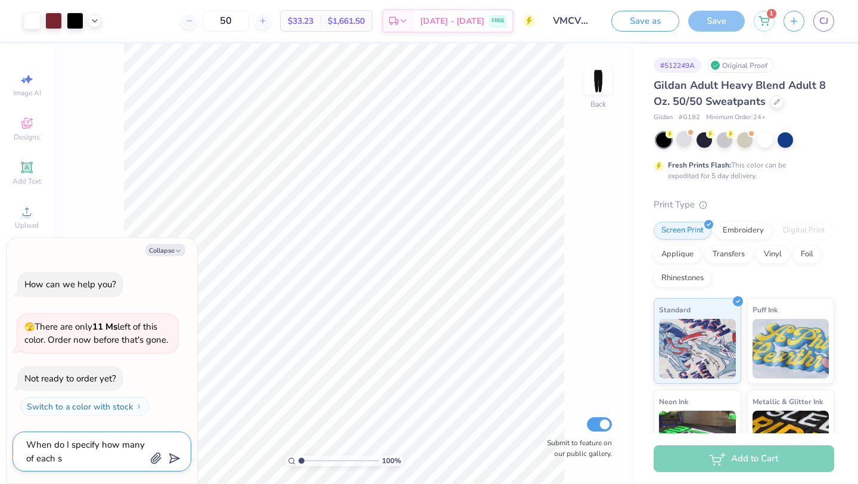
type textarea "x"
type textarea "When do I specify how many of each siz"
type textarea "x"
type textarea "When do I specify how many of each size"
type textarea "x"
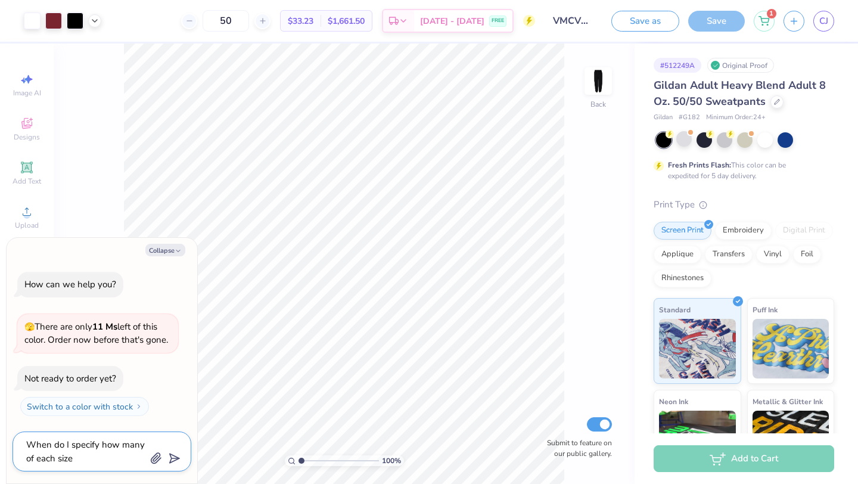
type textarea "When do I specify how many of each size"
type textarea "x"
type textarea "When do I specify how many of each size t"
type textarea "x"
type textarea "When do I specify how many of each size th"
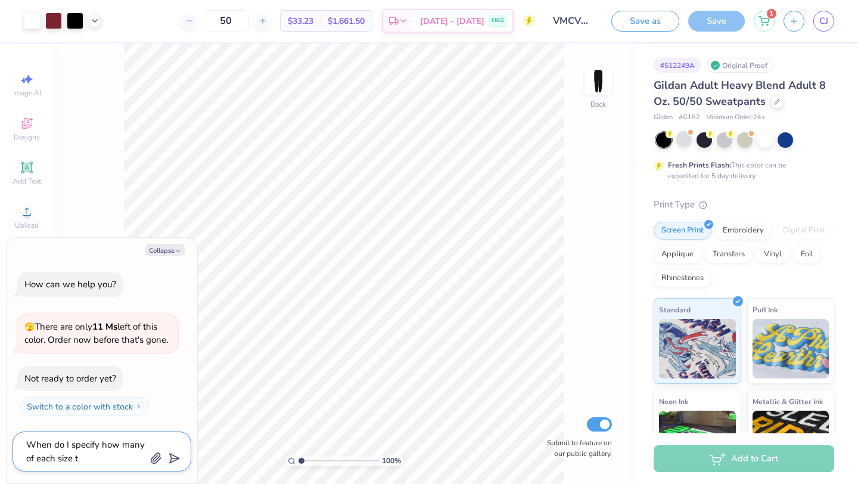
type textarea "x"
type textarea "When do I specify how many of each size tha"
type textarea "x"
type textarea "When do I specify how many of each size that"
type textarea "x"
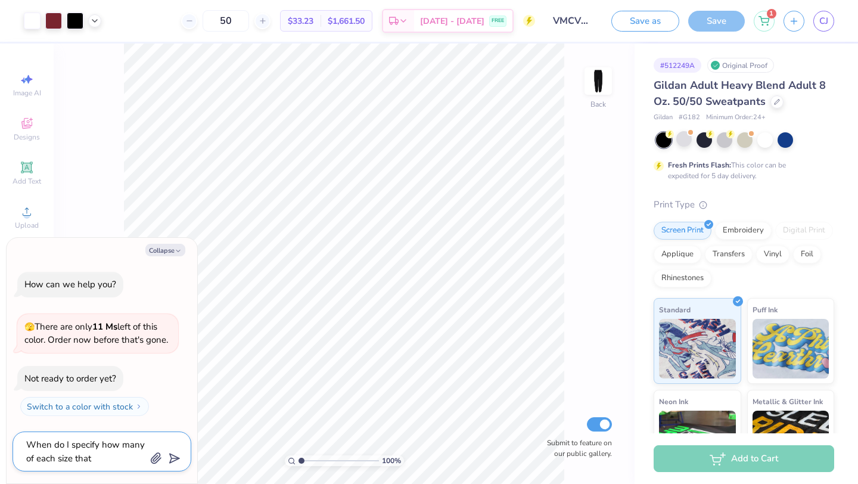
type textarea "When do I specify how many of each size that"
type textarea "x"
type textarea "When do I specify how many of each size that I"
type textarea "x"
type textarea "When do I specify how many of each size that I"
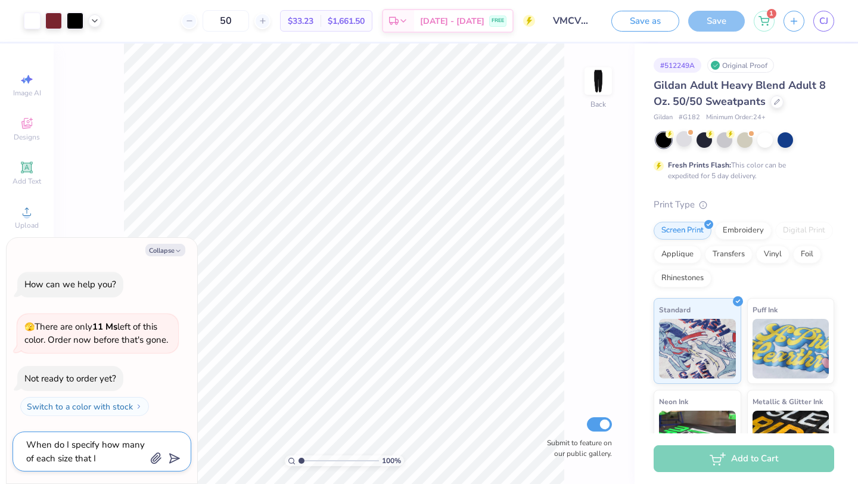
type textarea "x"
type textarea "When do I specify how many of each size that I n"
type textarea "x"
type textarea "When do I specify how many of each size that I ne"
type textarea "x"
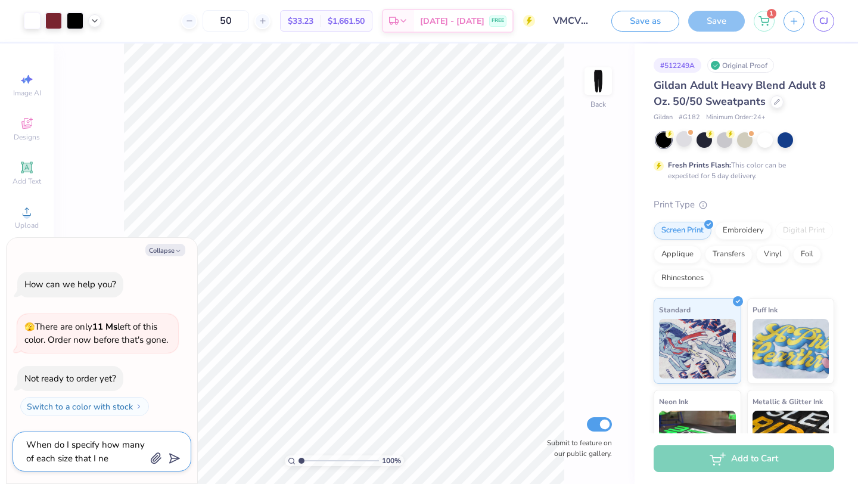
type textarea "When do I specify how many of each size that I nee"
type textarea "x"
type textarea "When do I specify how many of each size that I need"
type textarea "x"
type textarea "When do I specify how many of each size that I need?"
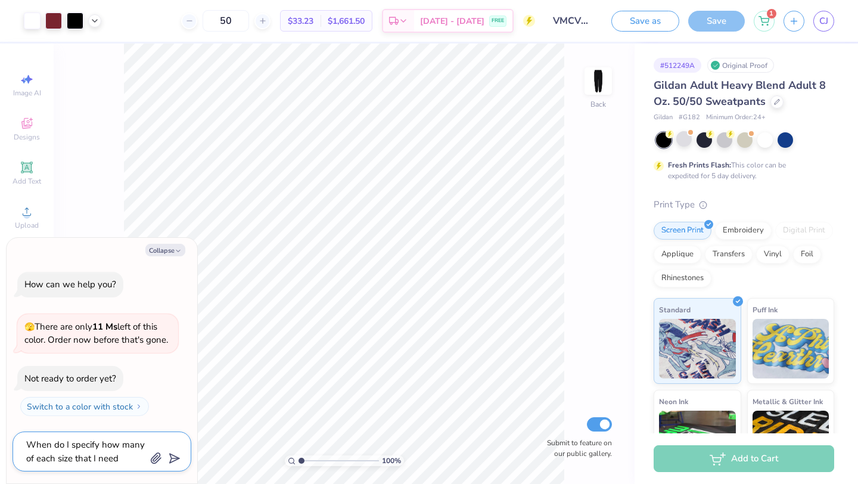
type textarea "x"
type textarea "When do I specify how many of each size that I need?"
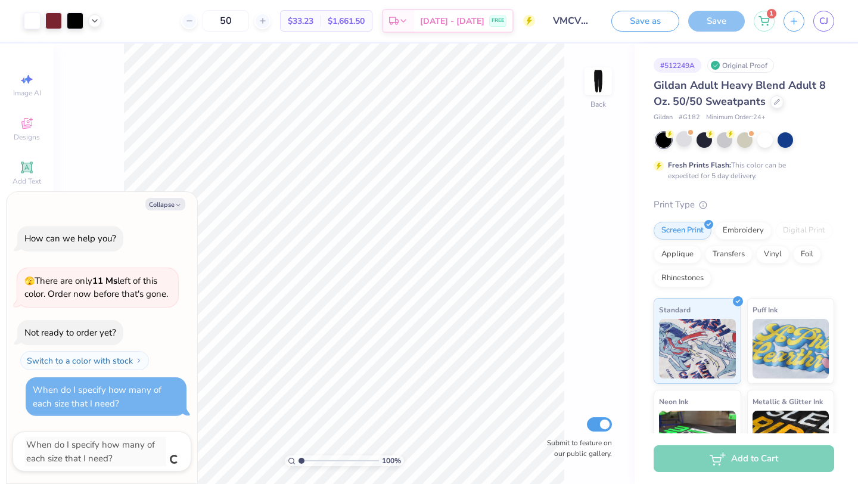
type textarea "x"
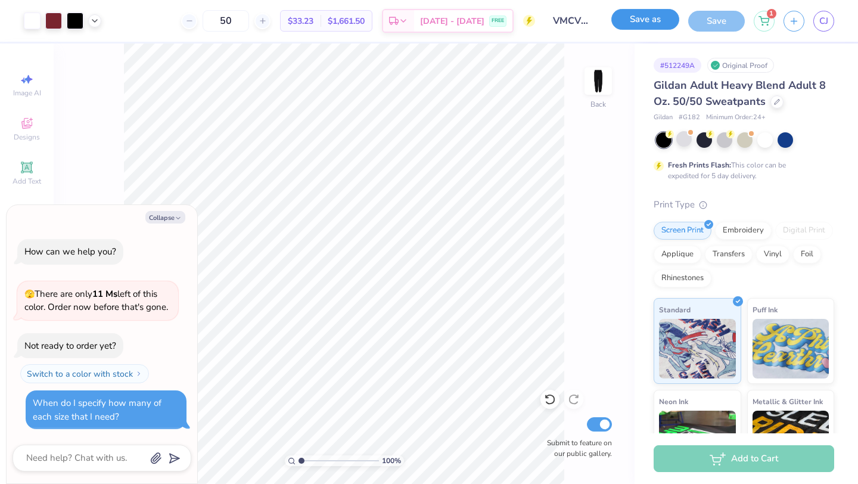
click at [642, 24] on button "Save as" at bounding box center [646, 19] width 68 height 21
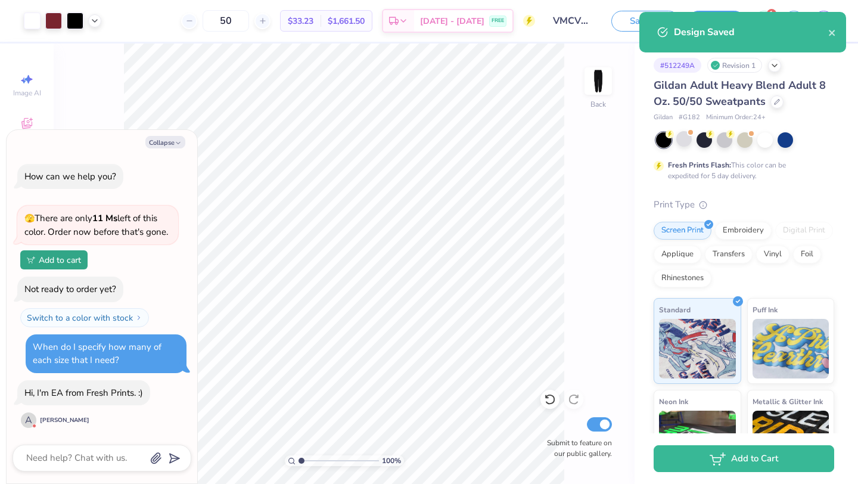
type textarea "x"
select select "Member apparel for registered Student Organization / Department / School"
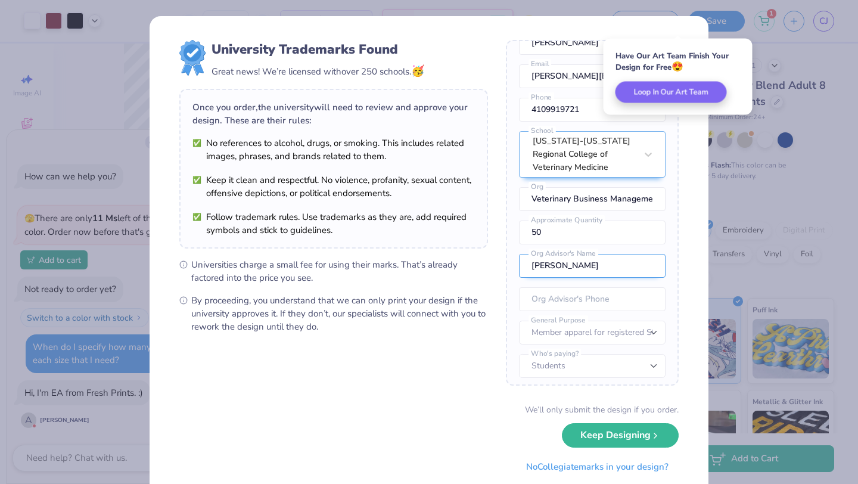
scroll to position [66, 0]
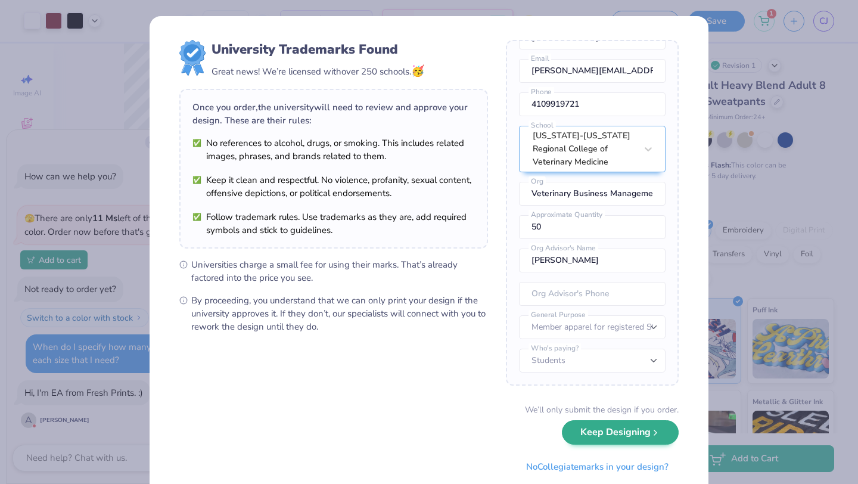
click at [631, 445] on div "We’ll only submit the design if you order. Keep Designing No Collegiate marks i…" at bounding box center [428, 440] width 499 height 75
click at [619, 434] on button "Keep Designing" at bounding box center [620, 432] width 117 height 24
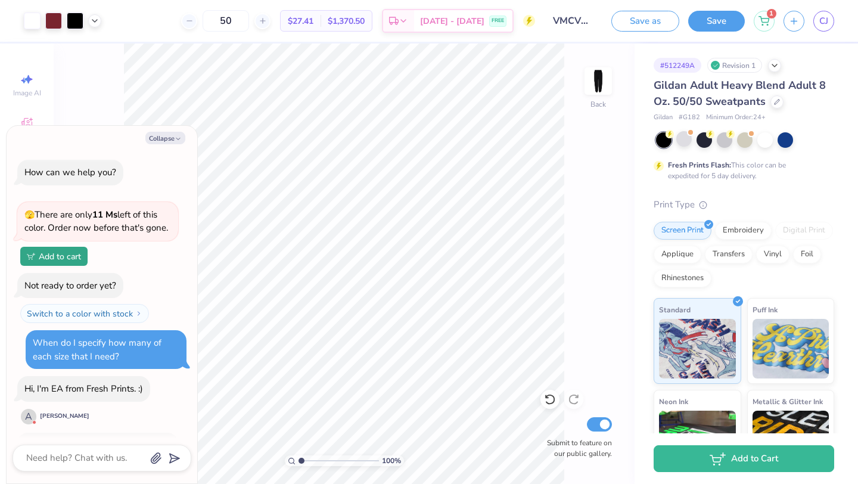
scroll to position [92, 0]
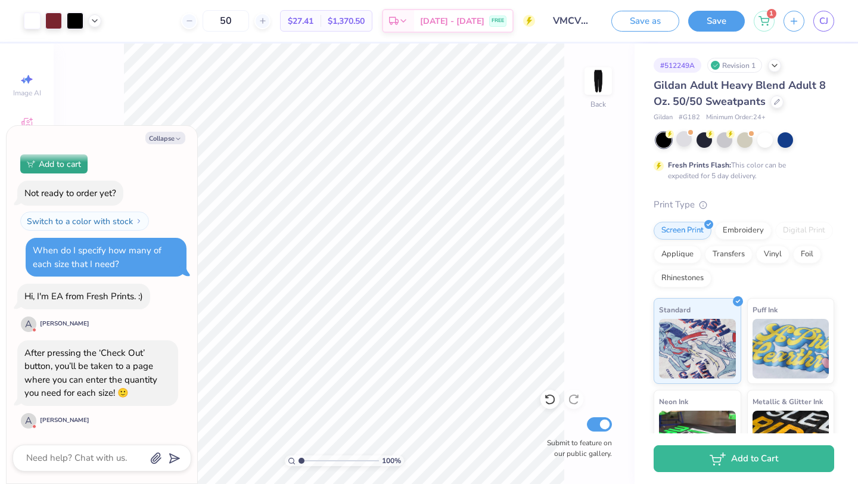
type textarea "x"
click at [75, 464] on textarea at bounding box center [85, 458] width 121 height 16
type textarea "T"
type textarea "x"
type textarea "Th"
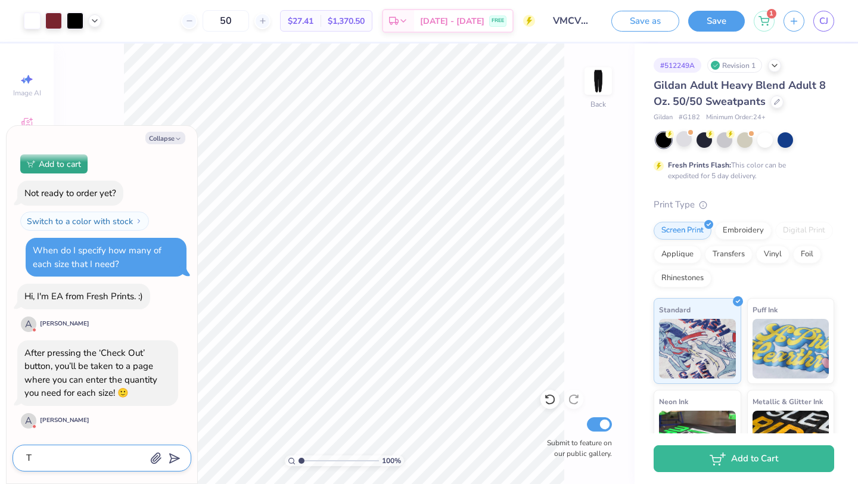
type textarea "x"
type textarea "Tha"
type textarea "x"
type textarea "Than"
type textarea "x"
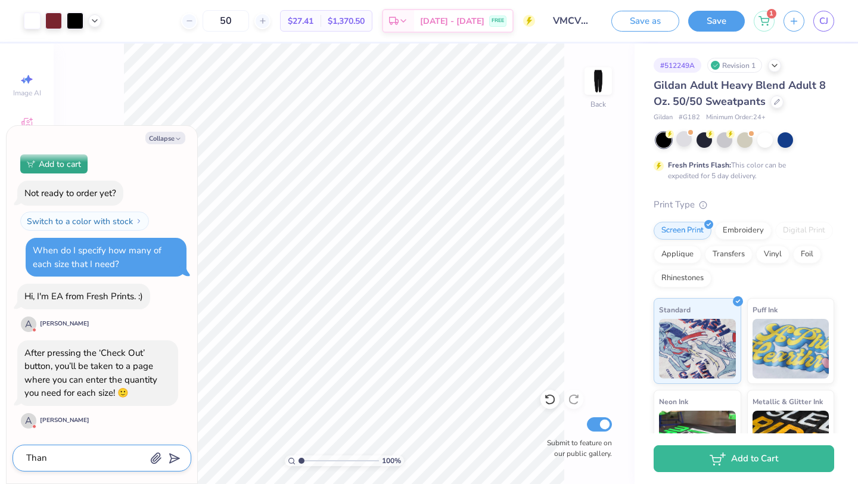
type textarea "Than"
type textarea "x"
type textarea "Than"
type textarea "x"
type textarea "Thank"
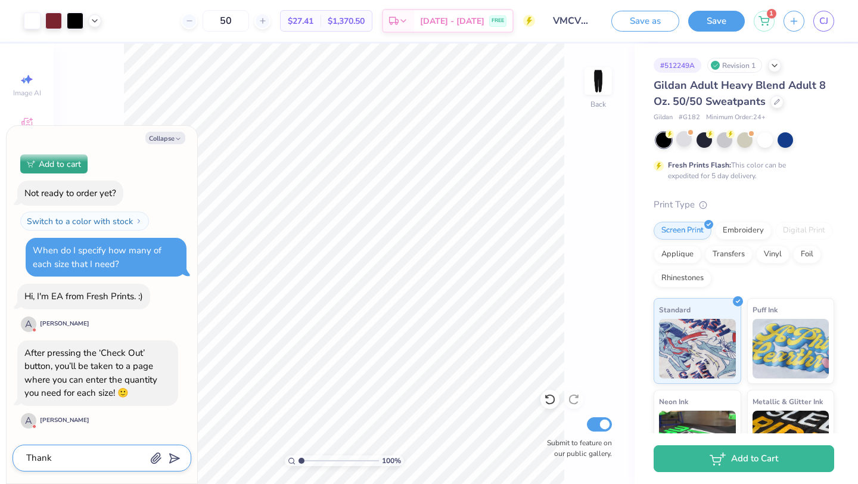
type textarea "x"
type textarea "Thank"
type textarea "x"
type textarea "Thank y"
type textarea "x"
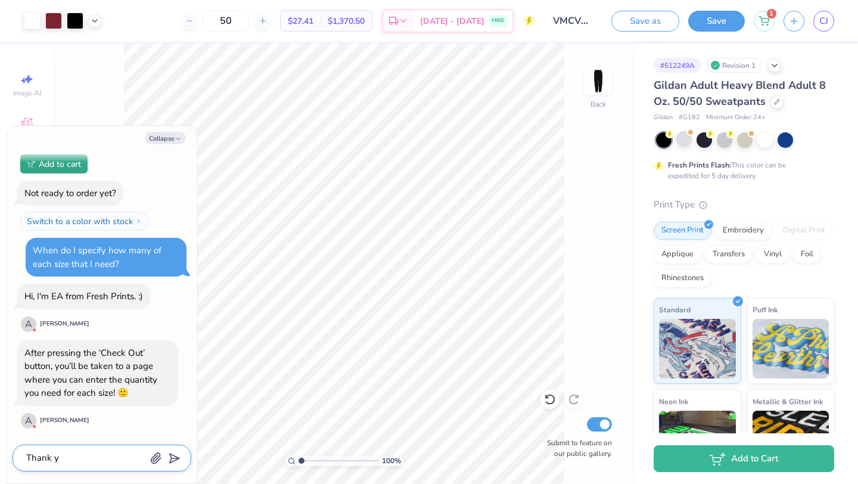
type textarea "Thank yo"
type textarea "x"
type textarea "Thank you"
type textarea "x"
type textarea "Thank you!"
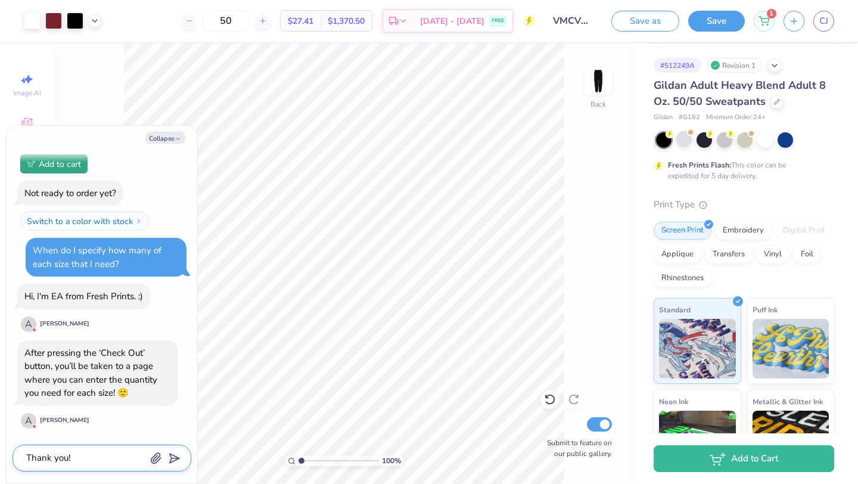
type textarea "x"
type textarea "Thank you!"
type textarea "x"
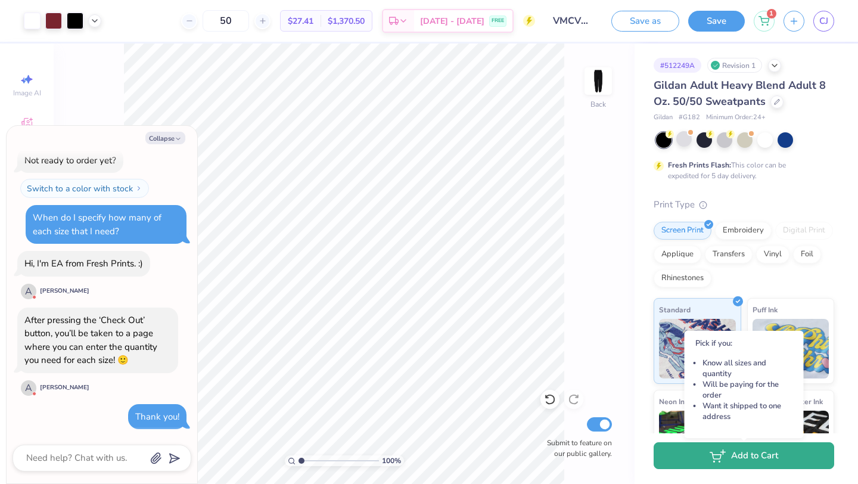
click at [740, 455] on button "Add to Cart" at bounding box center [744, 455] width 181 height 27
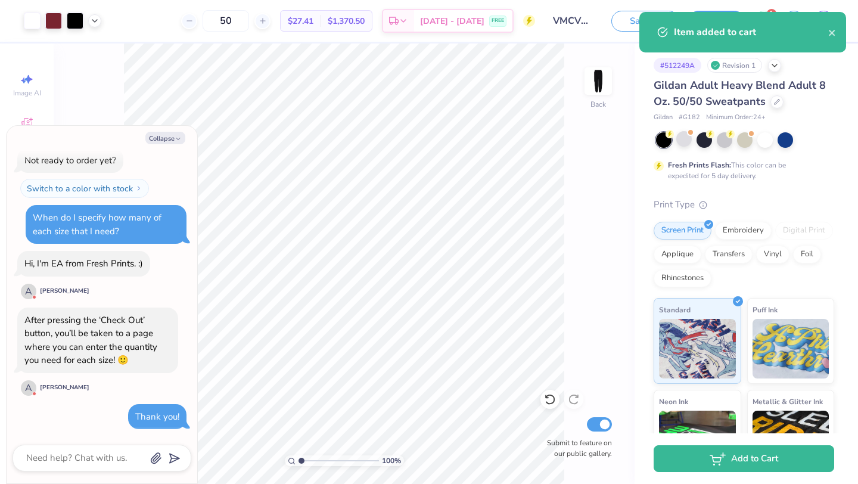
scroll to position [106, 0]
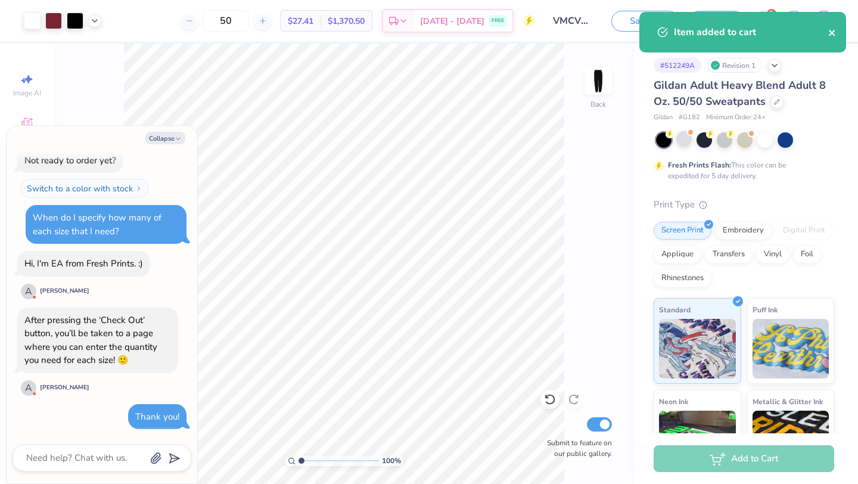
click at [830, 29] on icon "close" at bounding box center [832, 33] width 8 height 10
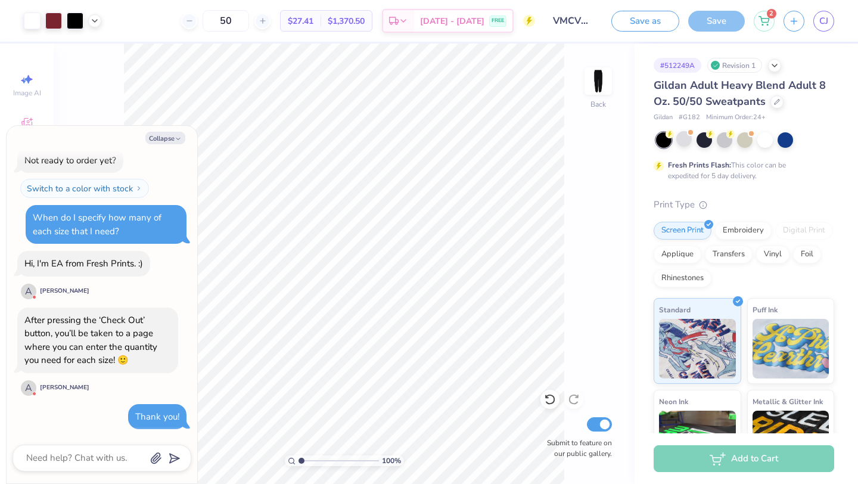
click at [769, 18] on div "Art colors 50 $27.41 Per Item $1,370.50 Total Est. Delivery Sep 8 - 11 FREE Des…" at bounding box center [429, 242] width 858 height 484
click at [762, 21] on icon at bounding box center [764, 19] width 11 height 10
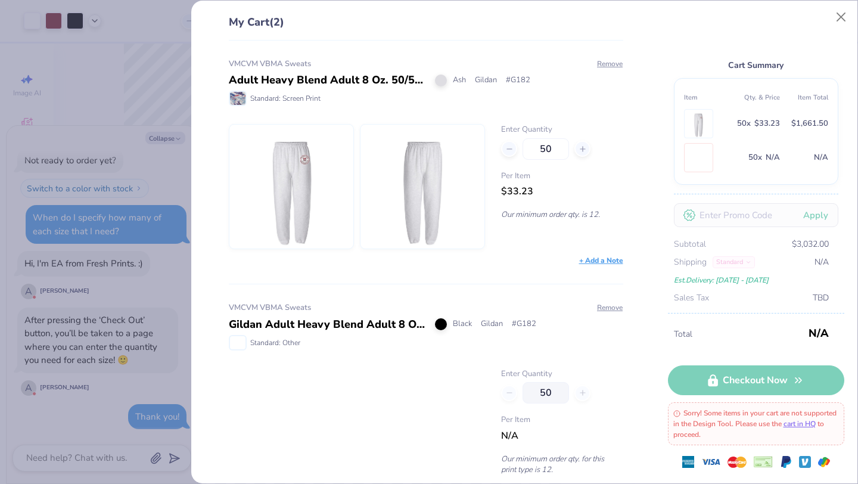
type textarea "x"
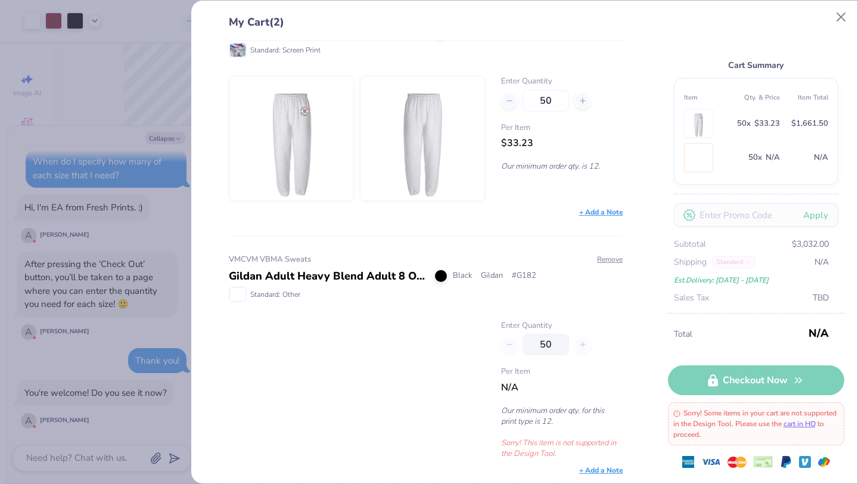
scroll to position [52, 0]
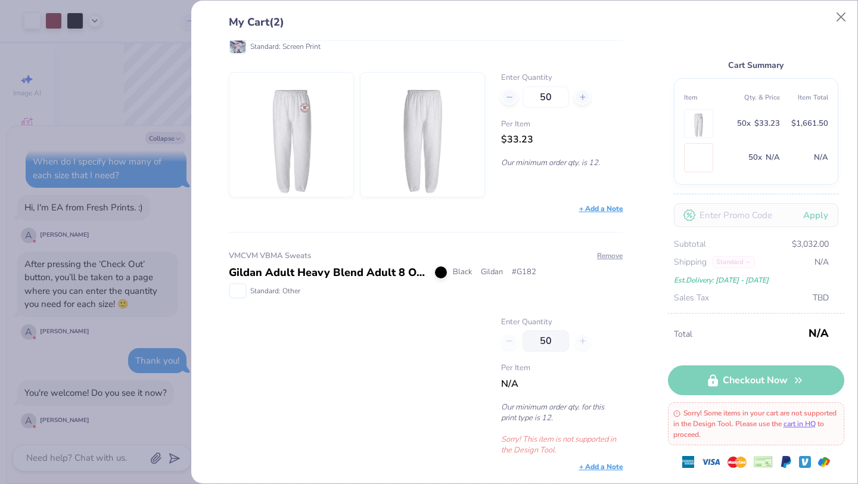
click at [578, 435] on p "Sorry! This item is not supported in the Design Tool." at bounding box center [562, 444] width 122 height 21
click at [523, 451] on p "Sorry! This item is not supported in the Design Tool." at bounding box center [562, 444] width 122 height 21
click at [551, 451] on p "Sorry! This item is not supported in the Design Tool." at bounding box center [562, 444] width 122 height 21
click at [607, 257] on button "Remove" at bounding box center [610, 255] width 27 height 11
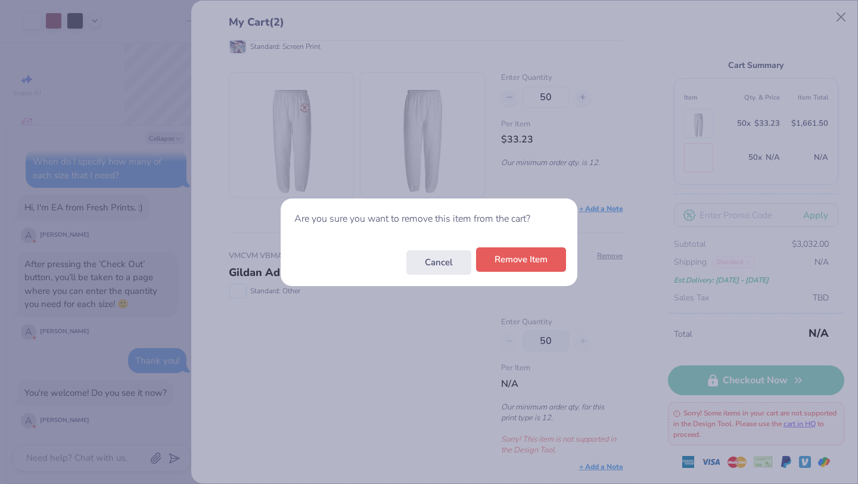
click at [501, 258] on button "Remove Item" at bounding box center [521, 259] width 90 height 24
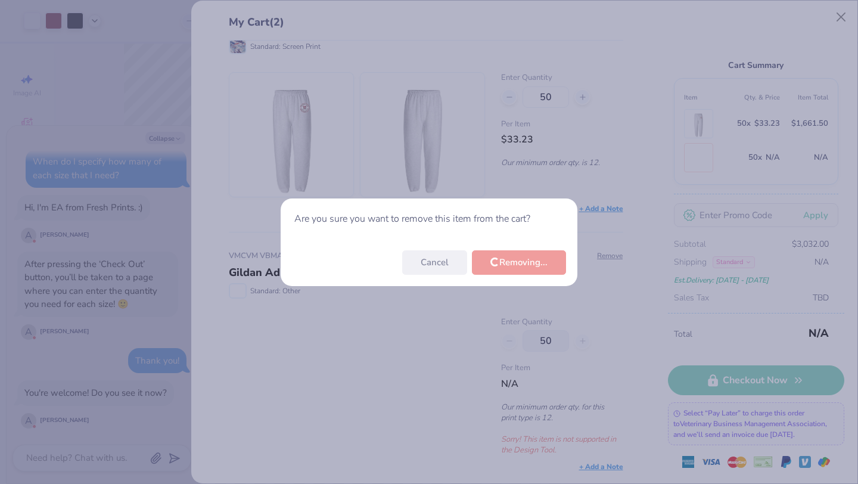
scroll to position [0, 0]
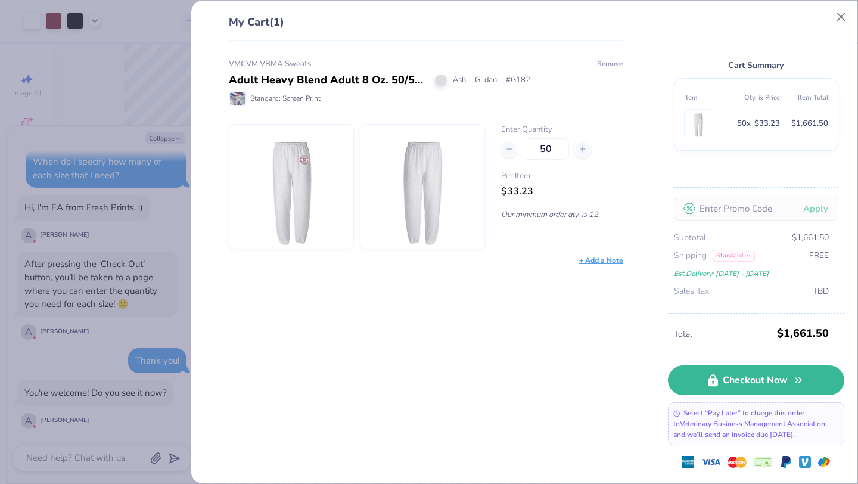
click at [154, 327] on div "My Cart (1) VMCVM VBMA Sweats Adult Heavy Blend Adult 8 Oz. 50/50 Sweatpants As…" at bounding box center [429, 242] width 858 height 484
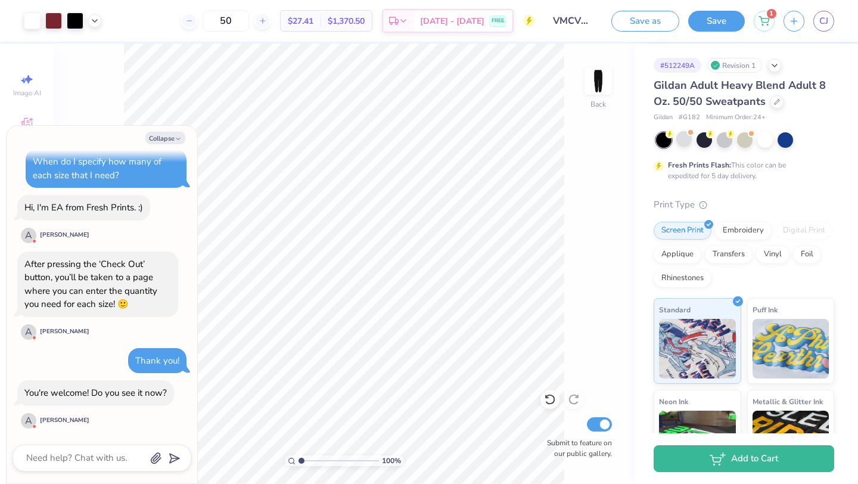
click at [107, 443] on div "Collapse How can we help you? 🫣 There are only 11 Ms left of this color. Order …" at bounding box center [102, 305] width 191 height 358
click at [104, 461] on textarea at bounding box center [85, 458] width 121 height 16
type textarea "Y"
type textarea "x"
type textarea "Ye"
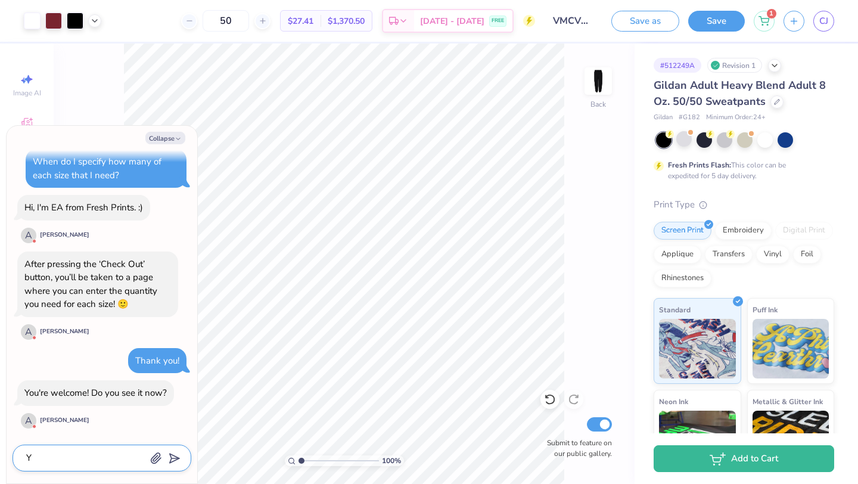
type textarea "x"
type textarea "Yes"
type textarea "x"
type textarea "Yes"
type textarea "x"
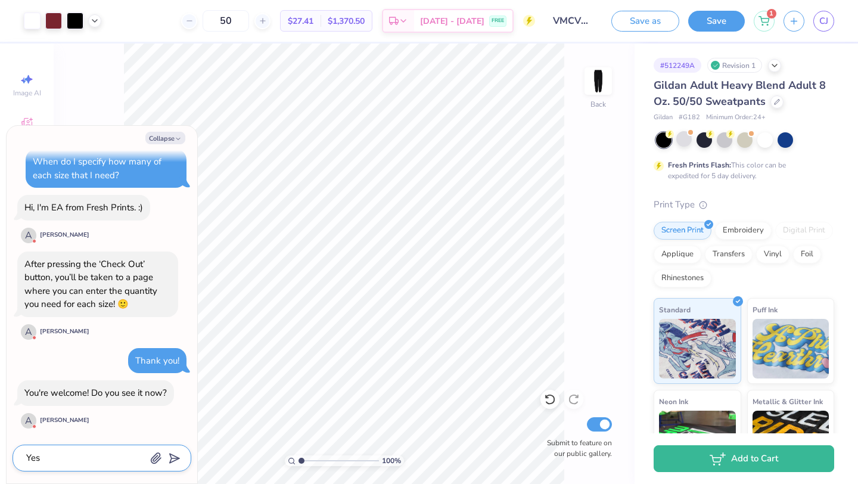
type textarea "Yes I"
type textarea "x"
type textarea "Yes I"
type textarea "x"
type textarea "Yes I d"
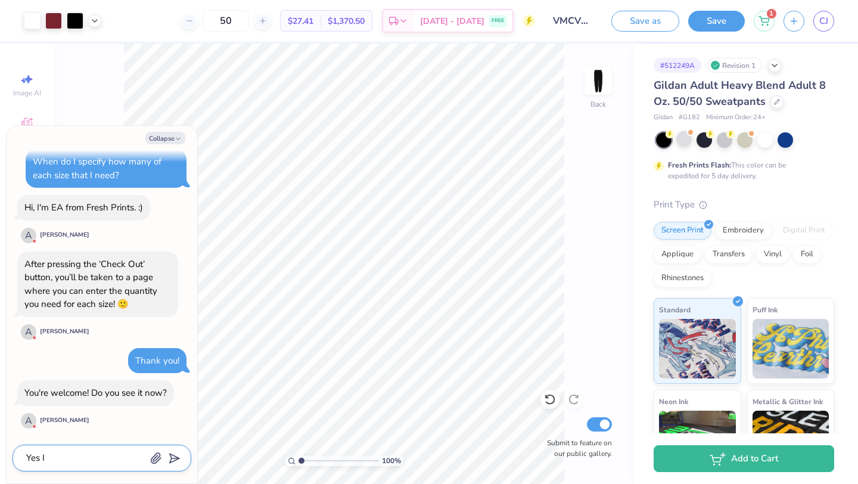
type textarea "x"
type textarea "Yes I do"
type textarea "x"
type textarea "Yes I do"
type textarea "x"
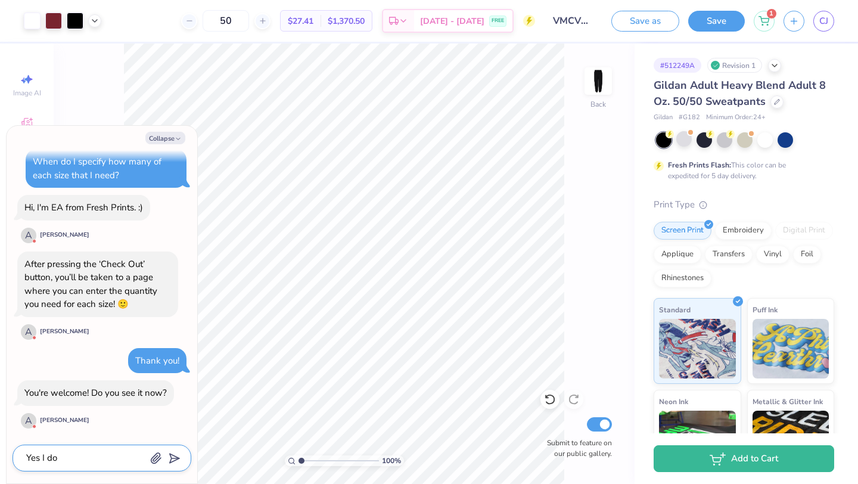
type textarea "Yes I do t"
type textarea "x"
type textarea "Yes I do th"
type textarea "x"
type textarea "Yes I do tha"
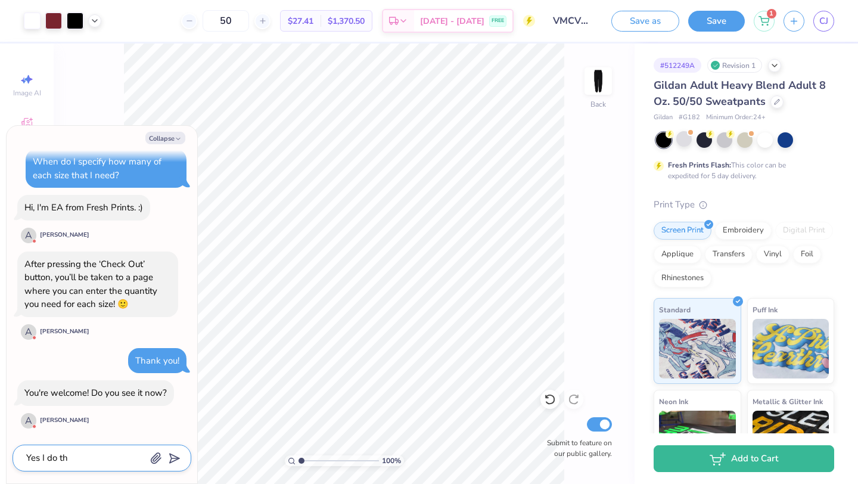
type textarea "x"
type textarea "Yes I do than"
type textarea "x"
type textarea "Yes I do thank"
type textarea "x"
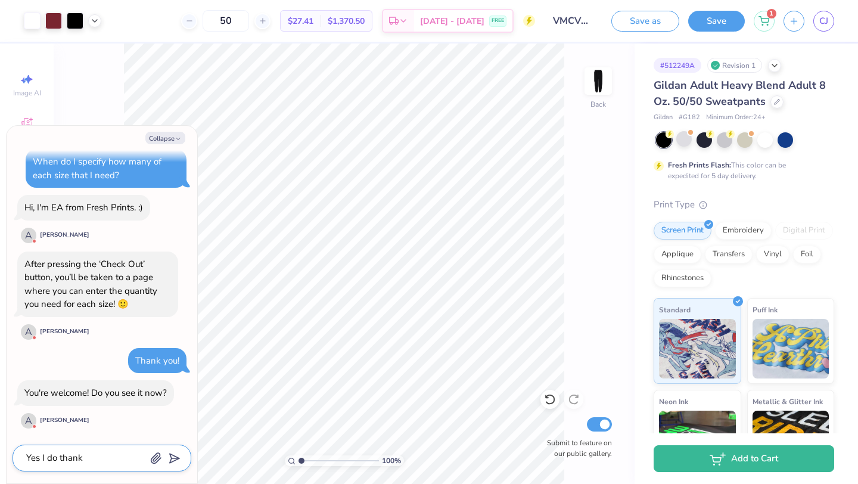
type textarea "Yes I do thank"
type textarea "x"
type textarea "Yes I do thank yo"
type textarea "x"
type textarea "Yes I do thank you"
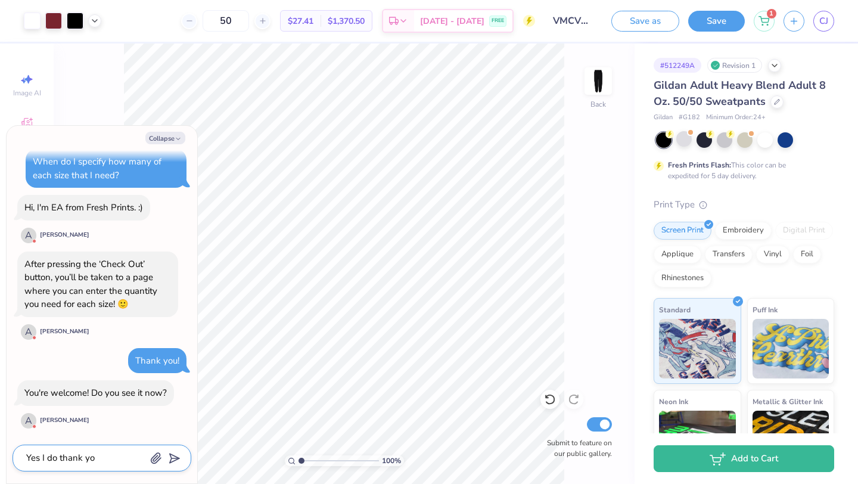
type textarea "x"
type textarea "Yes I do thank you!"
type textarea "x"
type textarea "Yes I do thank you!"
type textarea "x"
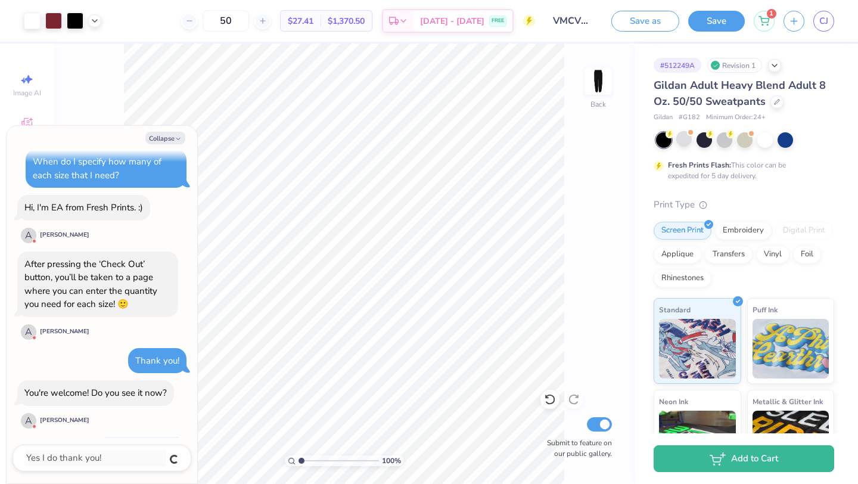
scroll to position [214, 0]
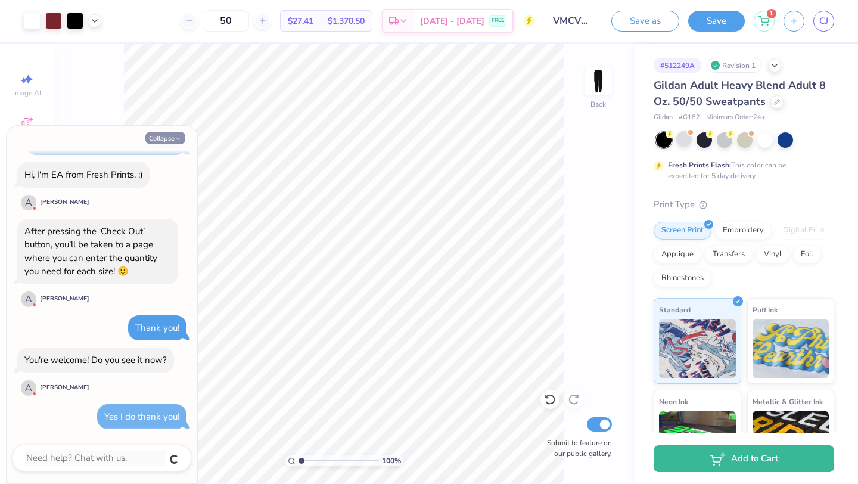
click at [164, 139] on button "Collapse" at bounding box center [165, 138] width 40 height 13
type textarea "x"
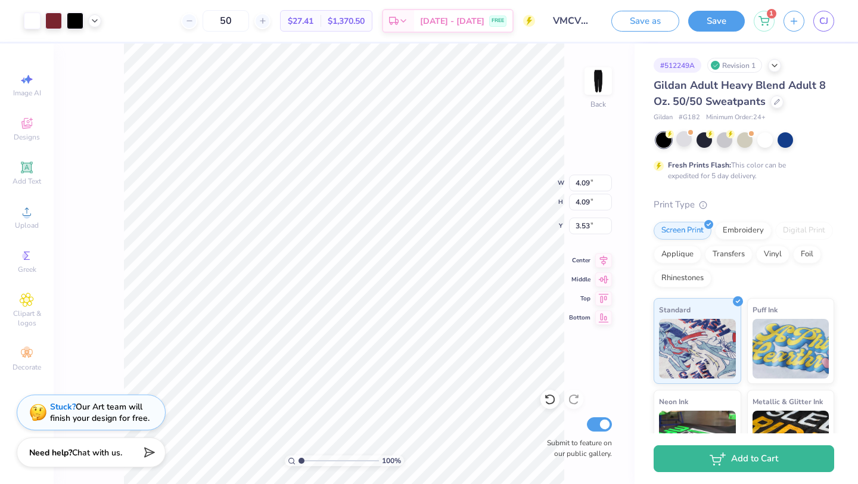
type input "3.30"
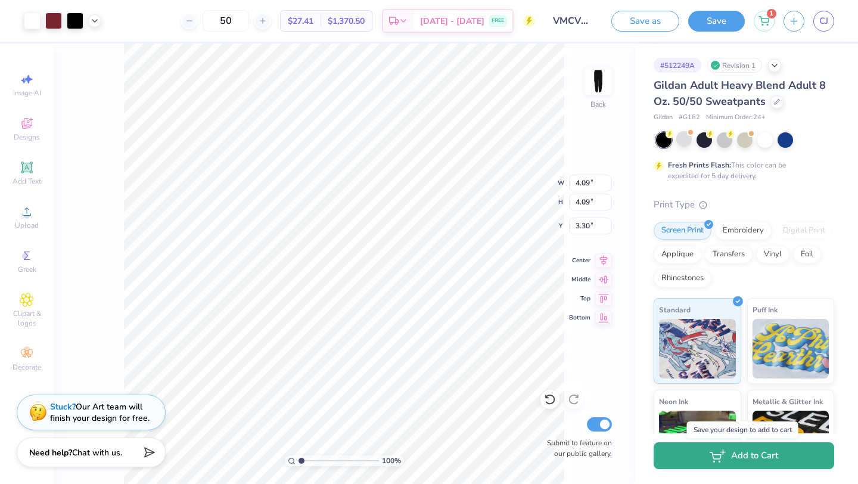
click at [758, 457] on button "Add to Cart" at bounding box center [744, 455] width 181 height 27
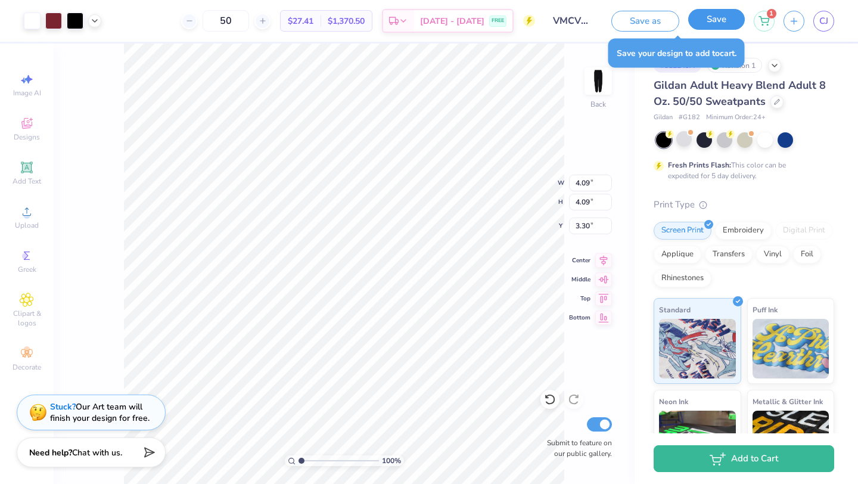
click at [709, 26] on button "Save" at bounding box center [716, 19] width 57 height 21
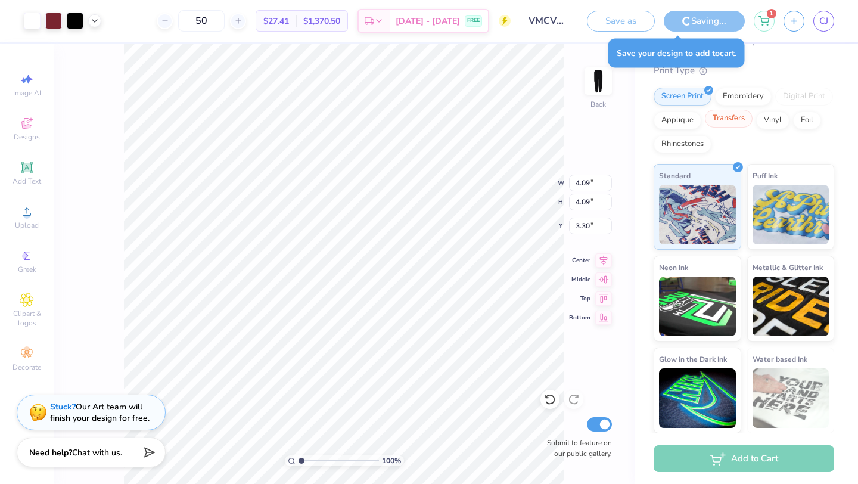
scroll to position [0, 0]
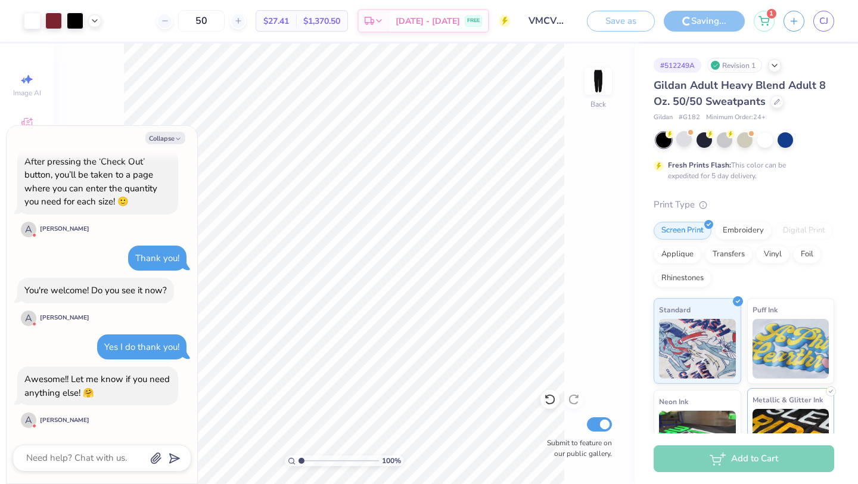
type textarea "x"
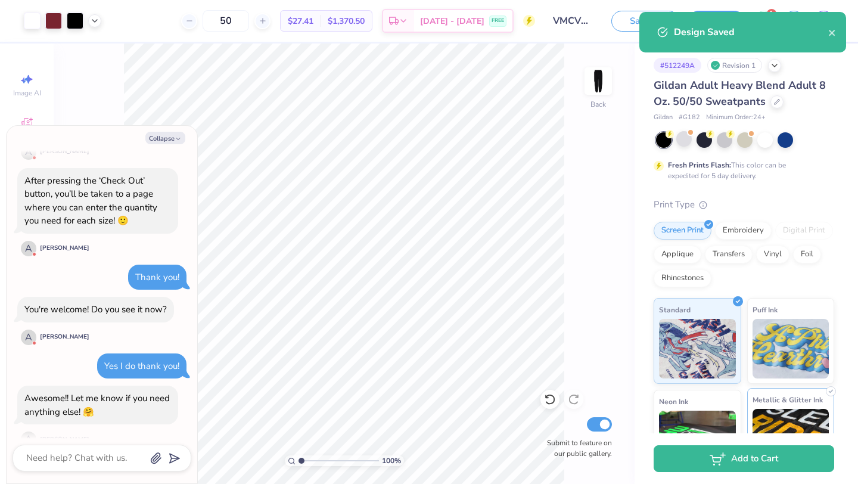
scroll to position [284, 0]
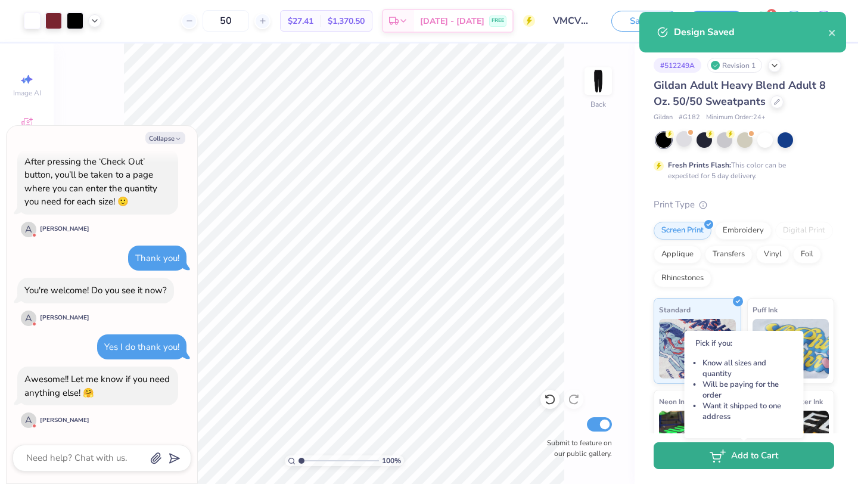
click at [779, 458] on button "Add to Cart" at bounding box center [744, 455] width 181 height 27
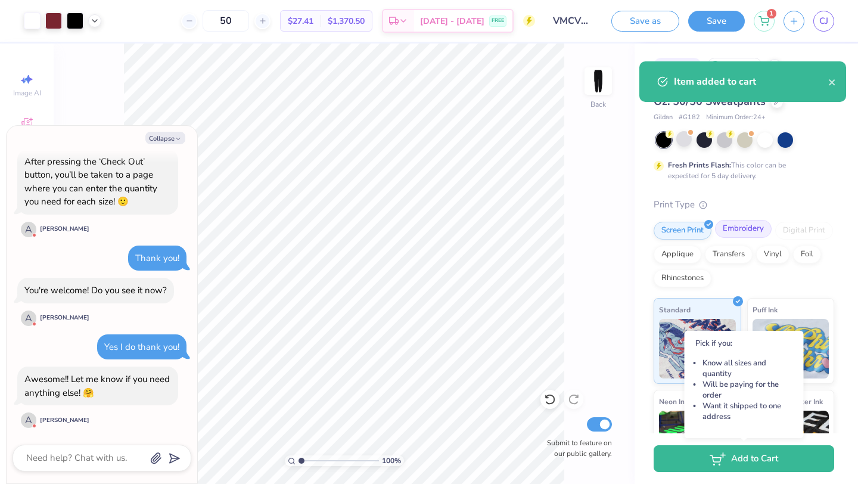
select select "Member apparel for registered Student Organization / Department / School"
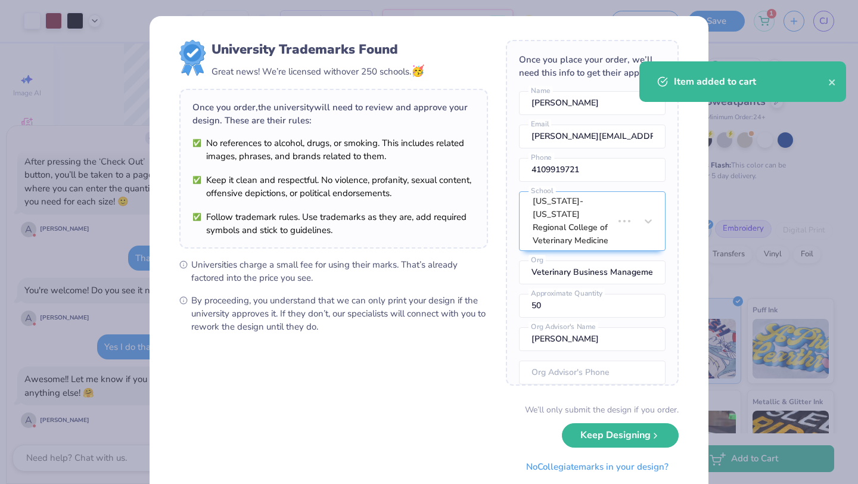
scroll to position [265, 0]
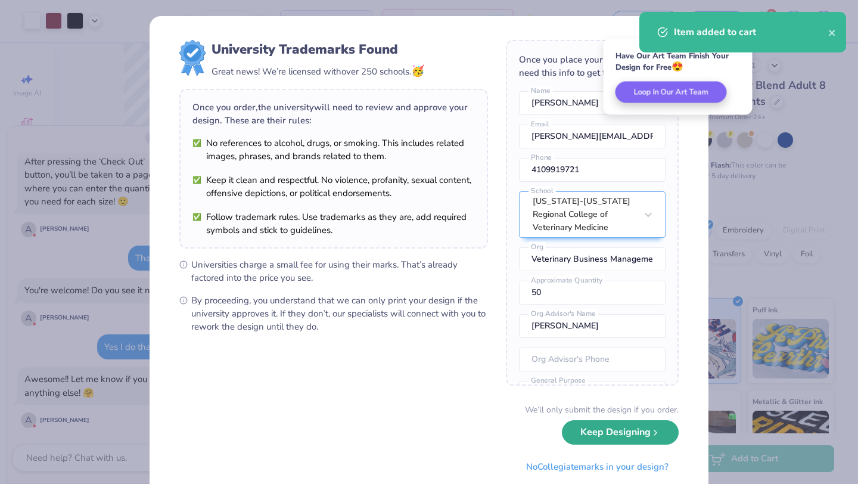
click at [623, 431] on button "Keep Designing" at bounding box center [620, 432] width 117 height 24
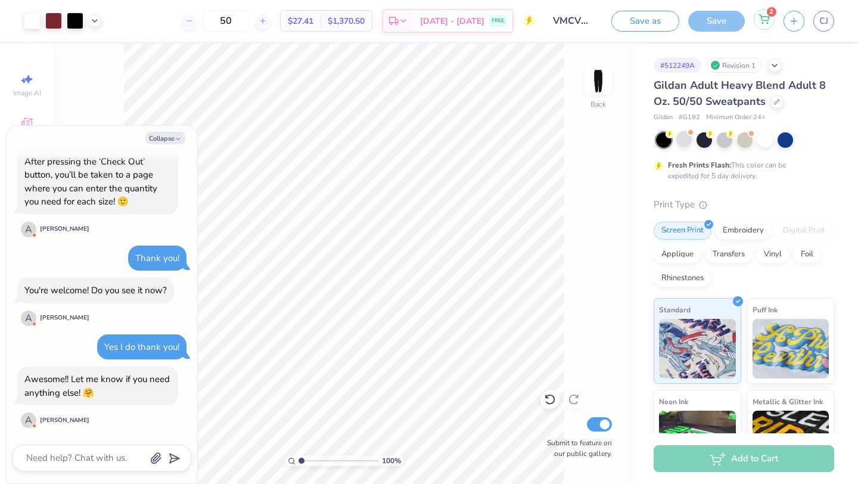
click at [766, 18] on icon at bounding box center [764, 19] width 11 height 10
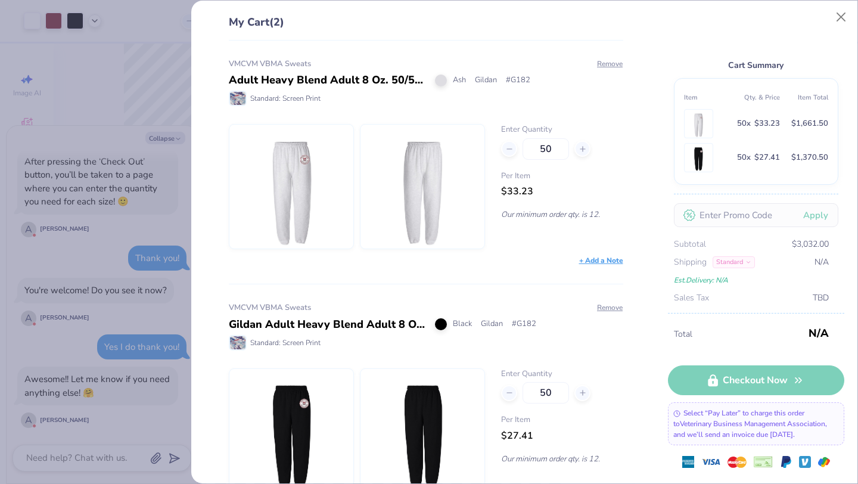
scroll to position [38, 0]
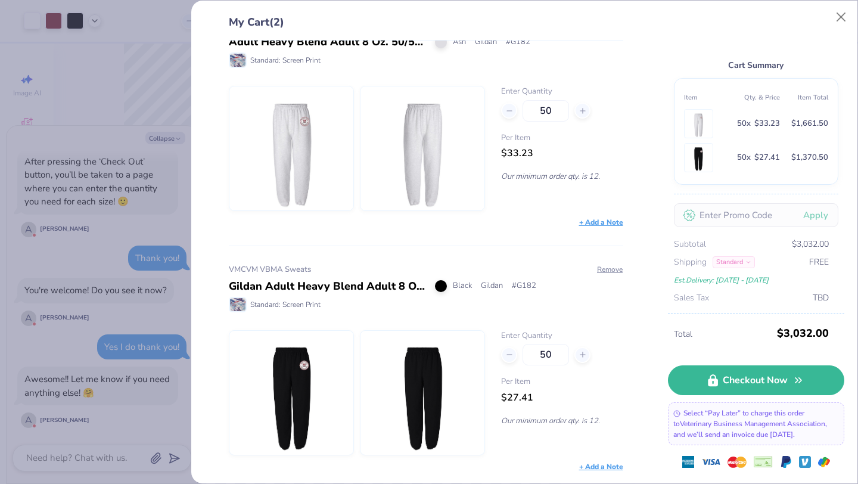
type textarea "x"
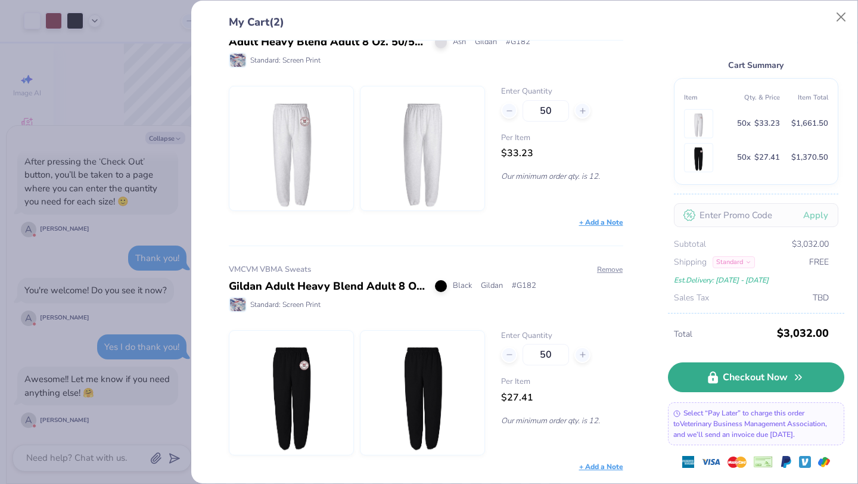
click at [780, 381] on link "Checkout Now" at bounding box center [756, 377] width 176 height 30
type input "47"
type input "46"
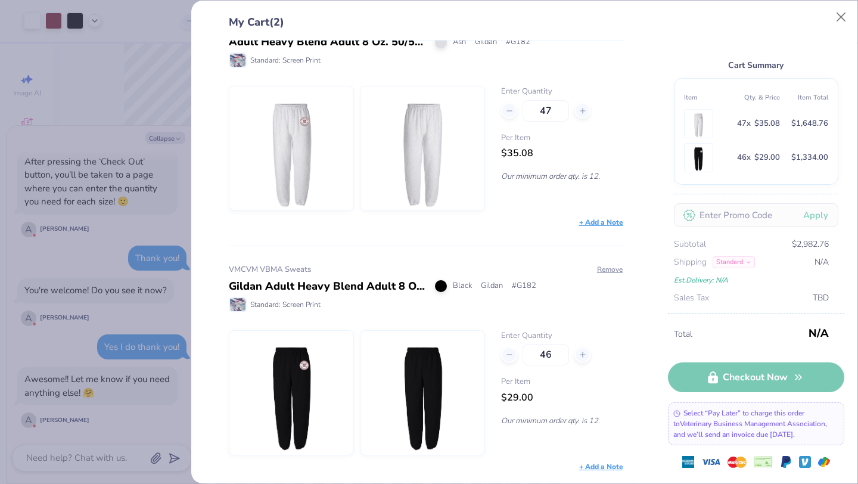
type textarea "x"
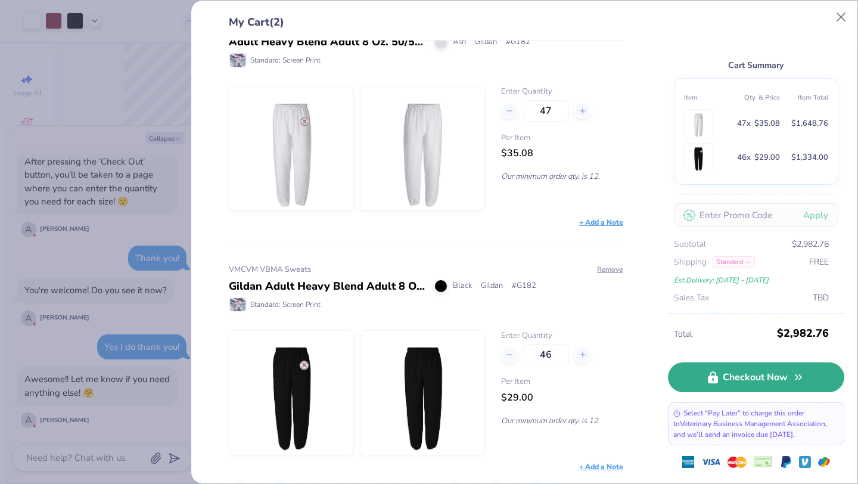
type input "46"
